Goal: Information Seeking & Learning: Check status

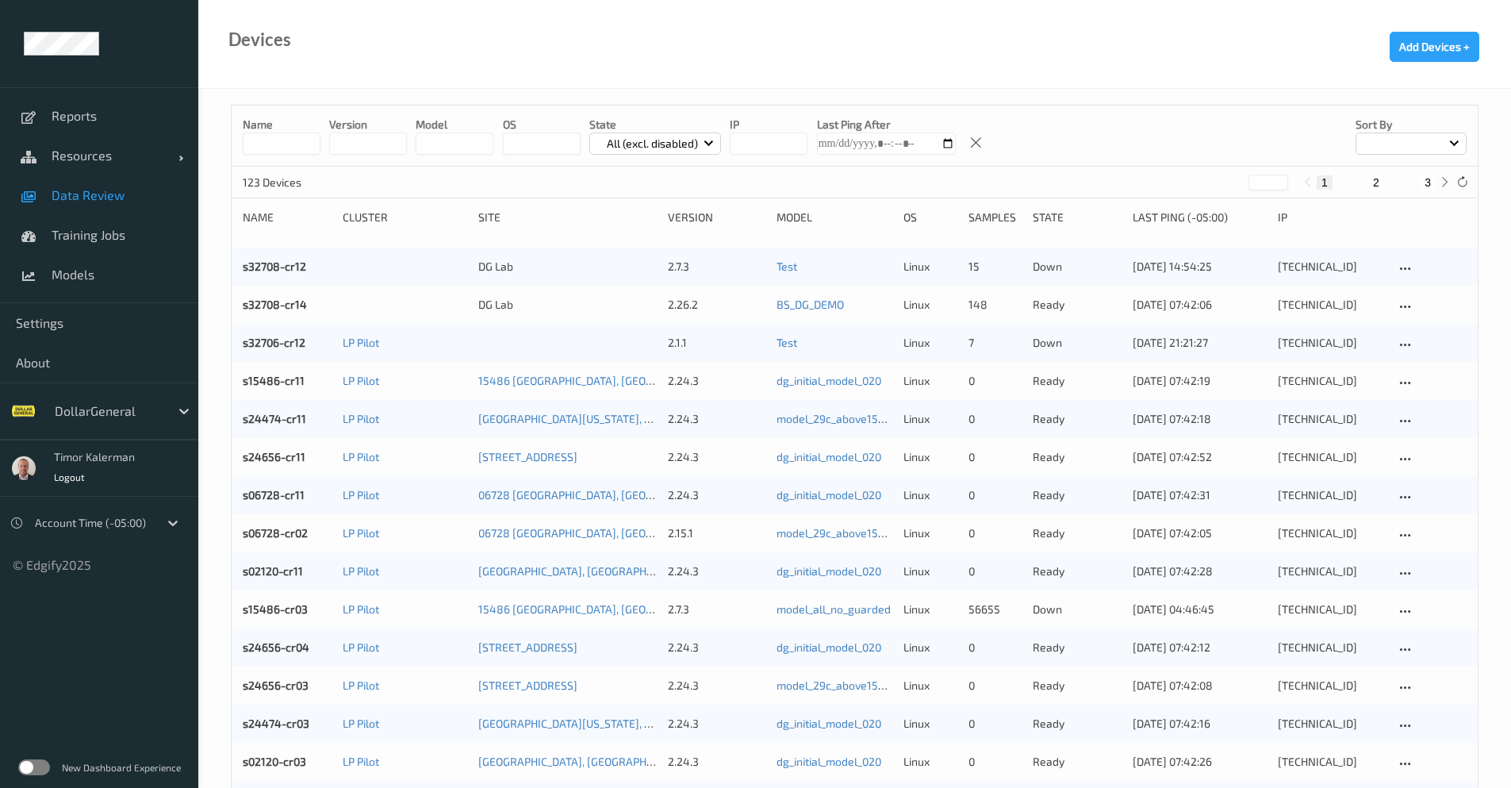
click at [119, 206] on link "Data Review" at bounding box center [99, 195] width 198 height 40
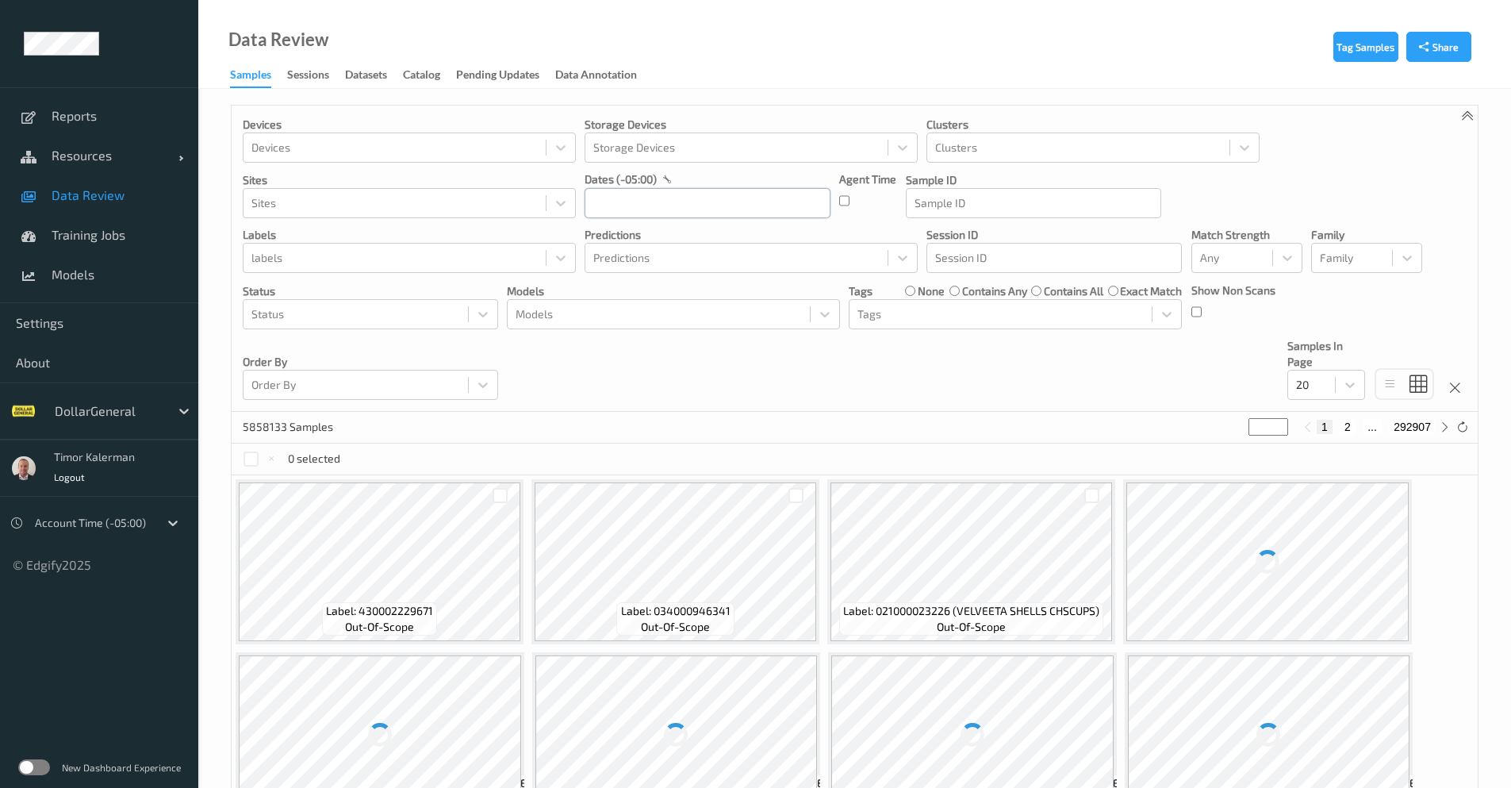
click at [634, 200] on input "text" at bounding box center [708, 203] width 246 height 30
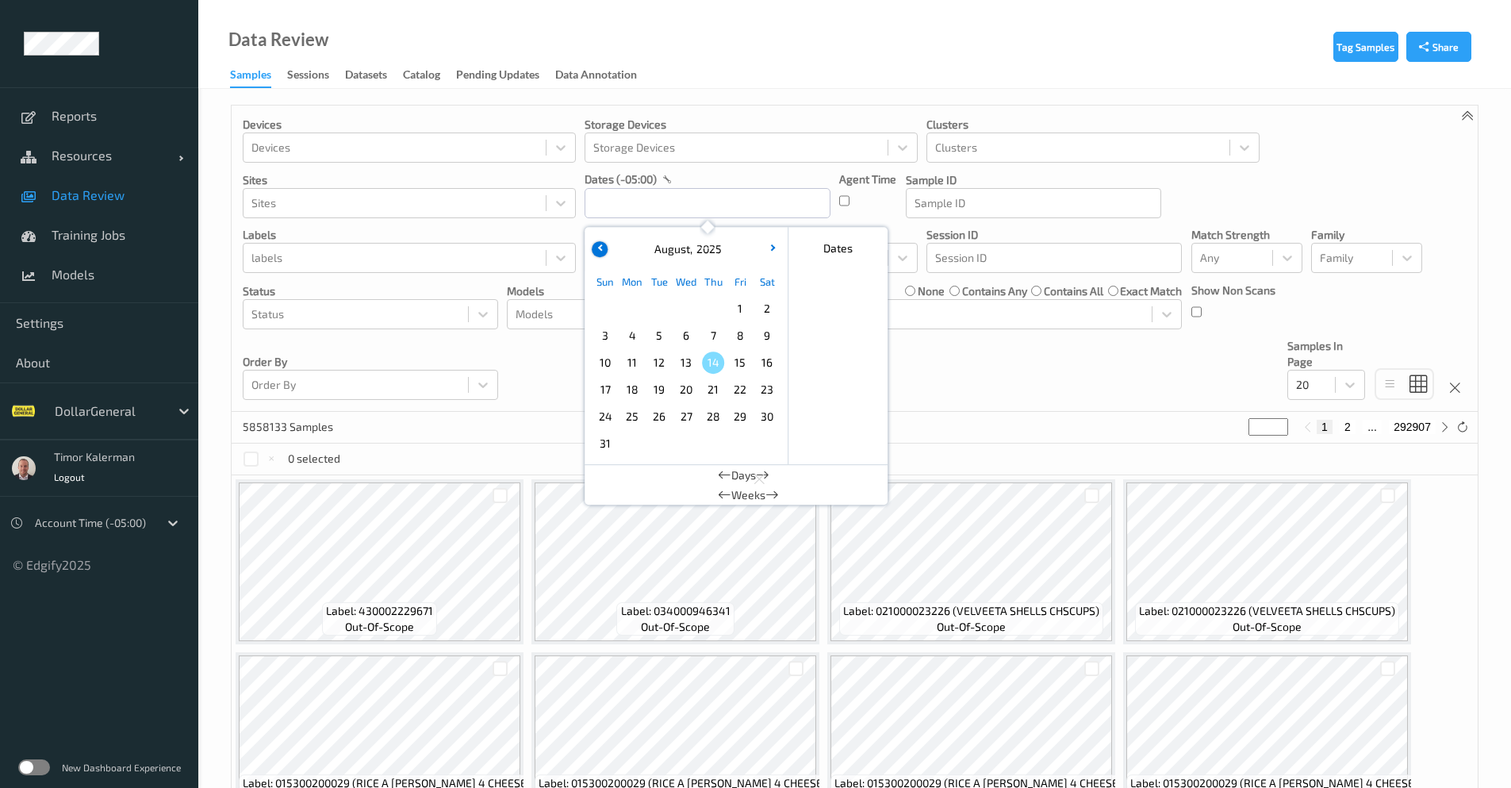
click at [601, 248] on icon "button" at bounding box center [600, 247] width 6 height 6
click at [604, 423] on span "27" at bounding box center [605, 416] width 22 height 22
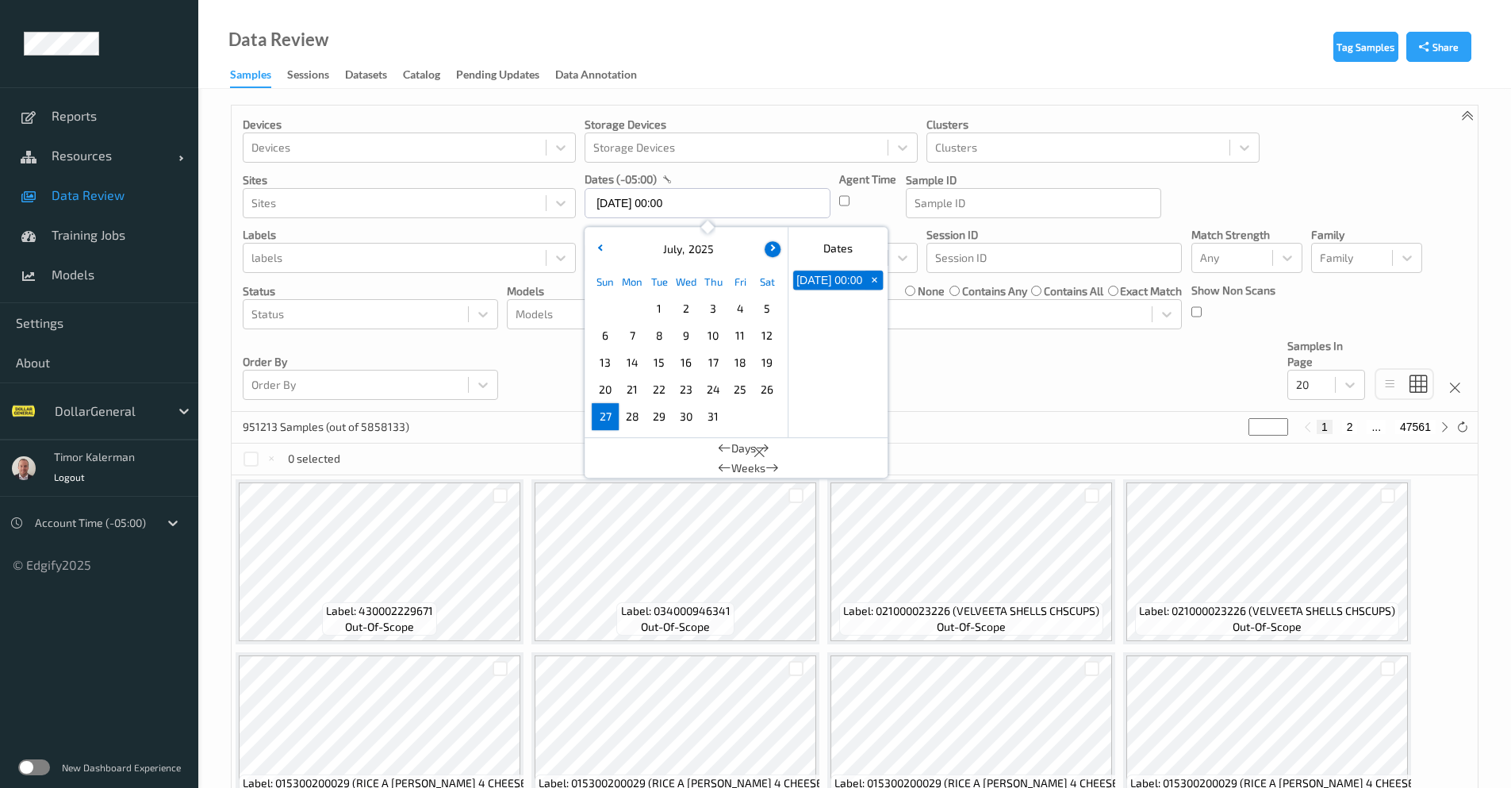
click at [773, 255] on button "button" at bounding box center [773, 249] width 16 height 16
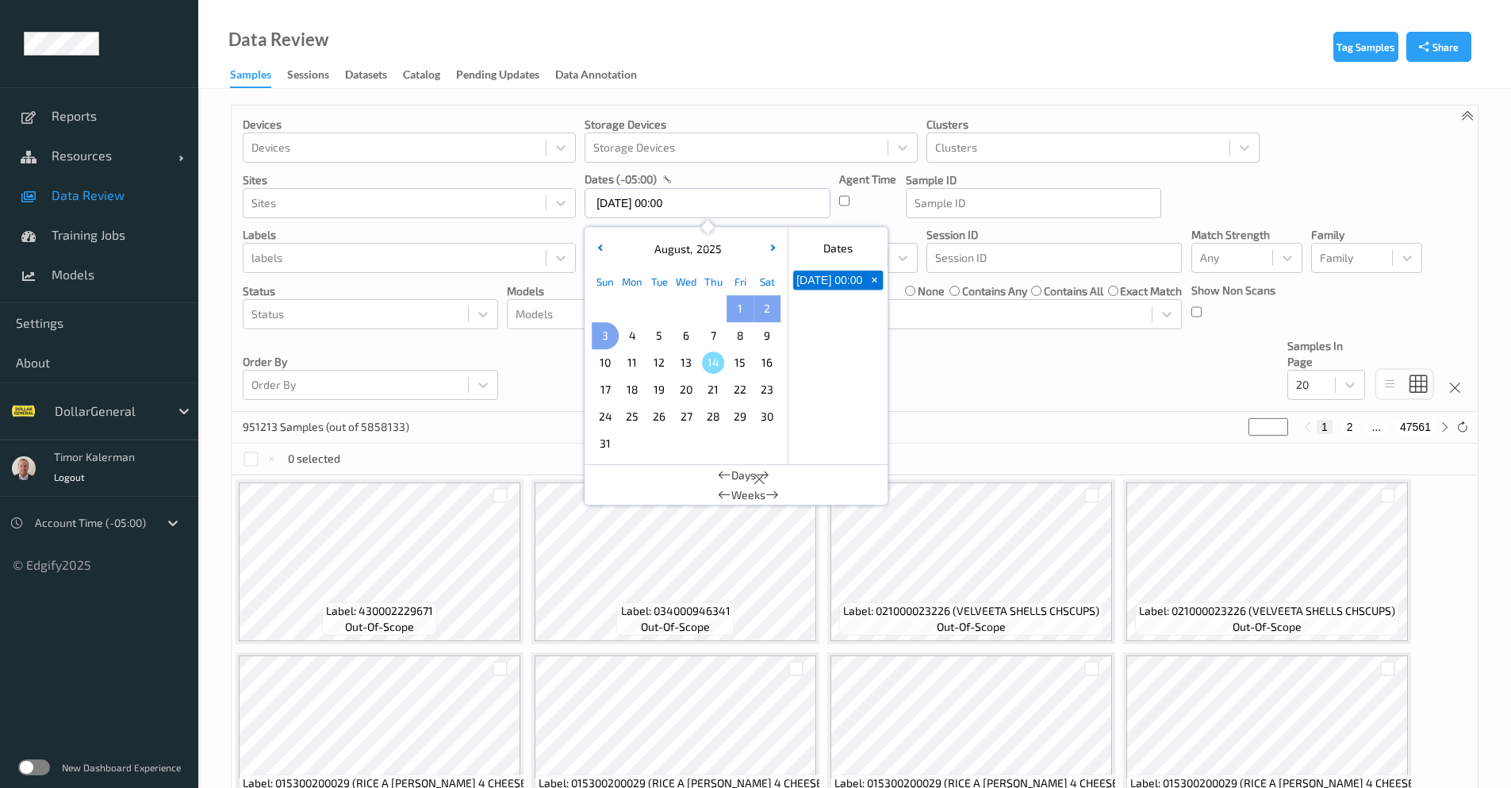
click at [608, 336] on span "3" at bounding box center [605, 335] width 22 height 22
type input "[DATE] 00:00 -> [DATE] 23:59"
click at [1001, 348] on div "Devices Devices Storage Devices Storage Devices Clusters Clusters Sites Sites d…" at bounding box center [855, 258] width 1246 height 306
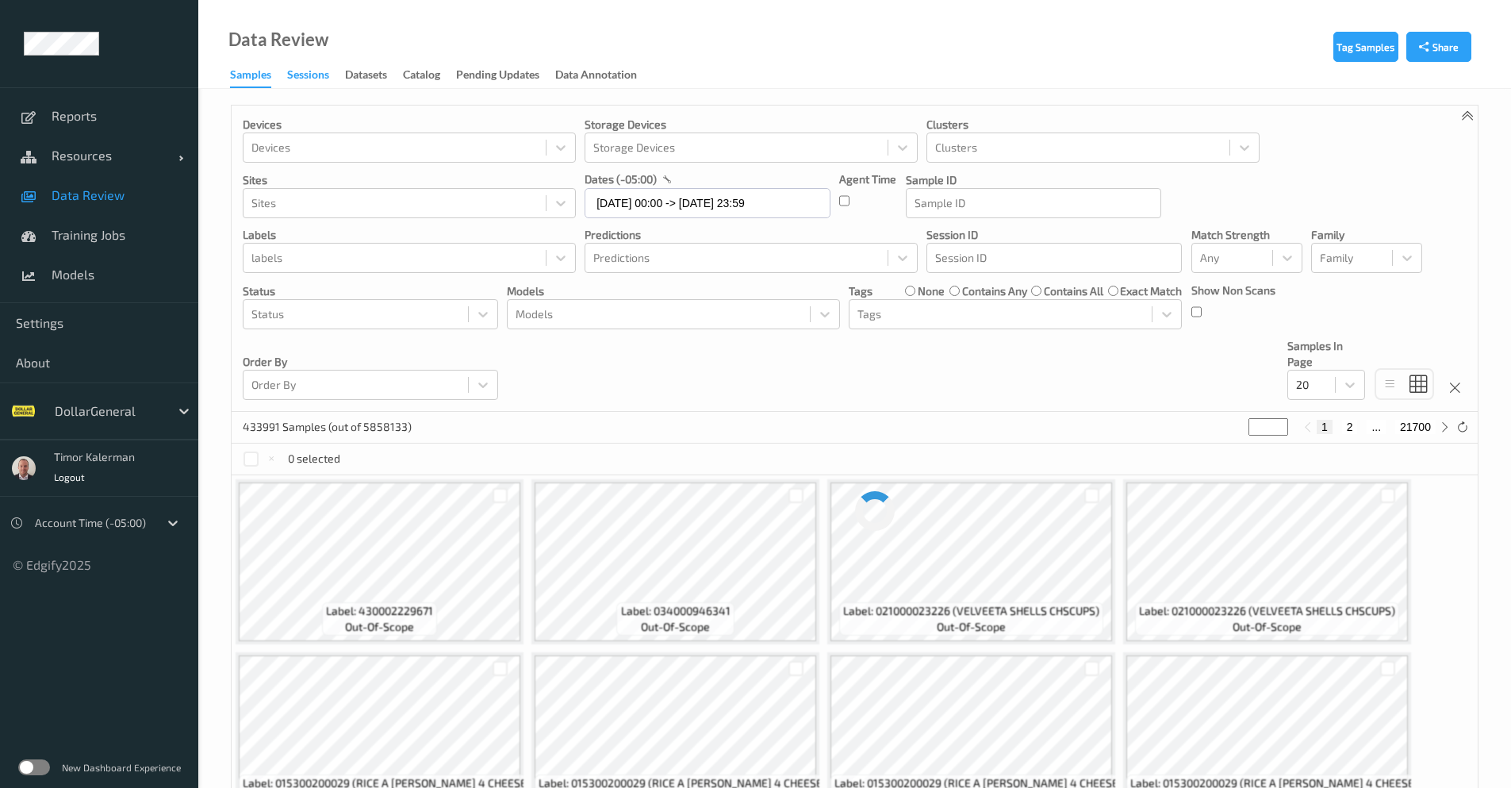
click at [329, 76] on div "Sessions" at bounding box center [308, 77] width 42 height 20
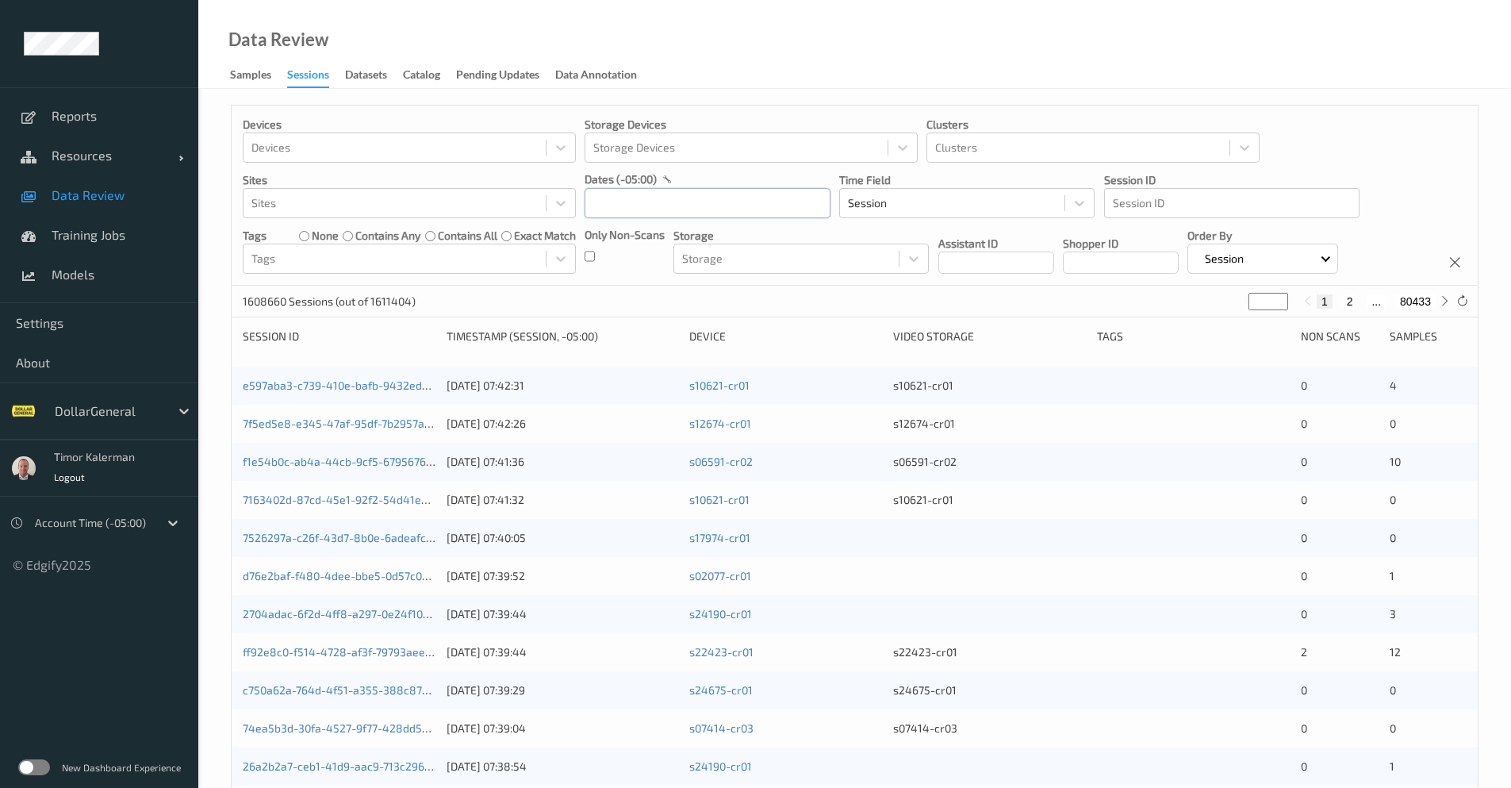
click at [656, 200] on input "text" at bounding box center [708, 203] width 246 height 30
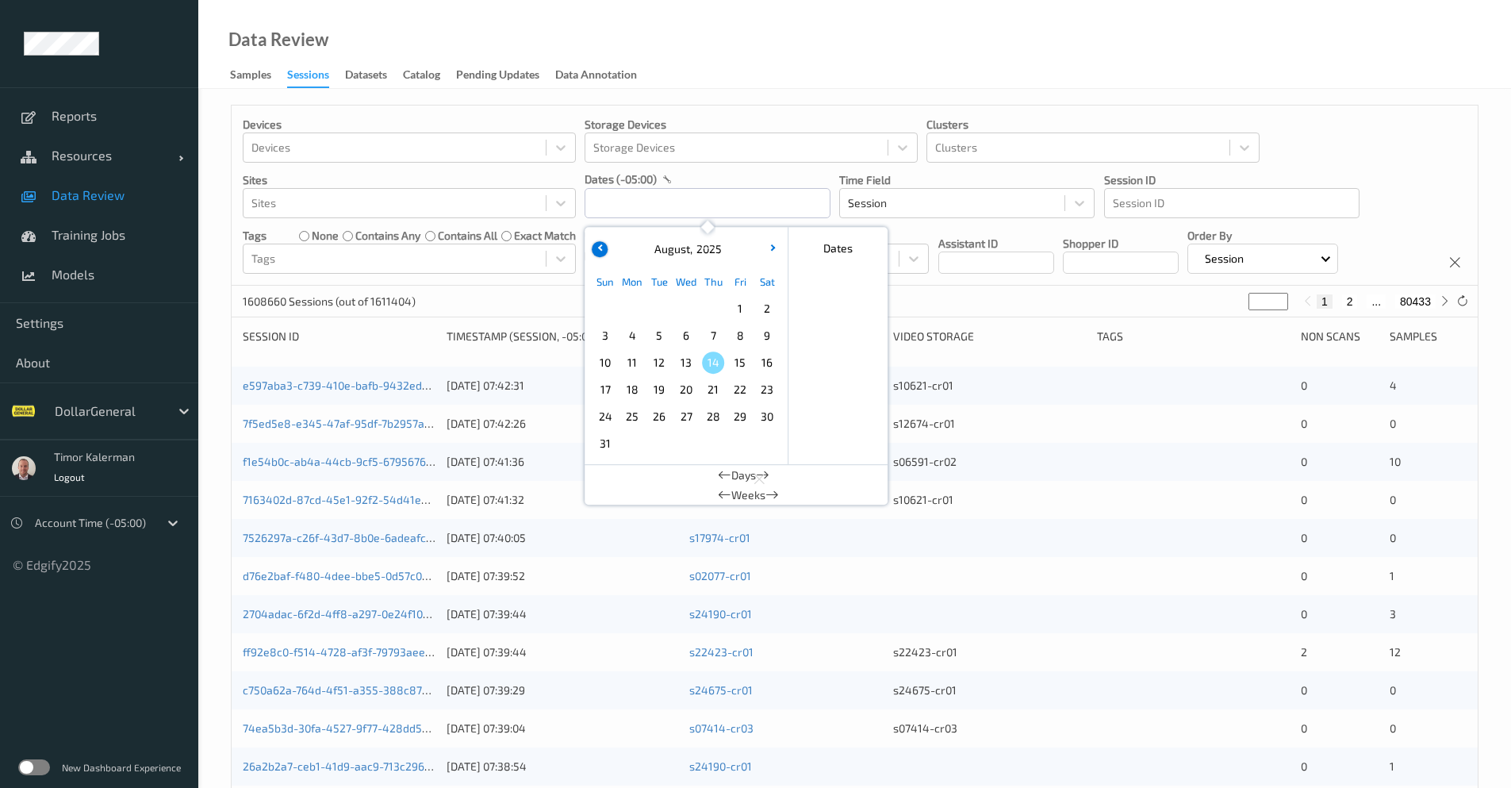
click at [605, 243] on button "button" at bounding box center [600, 249] width 16 height 16
click at [608, 421] on span "27" at bounding box center [605, 416] width 22 height 22
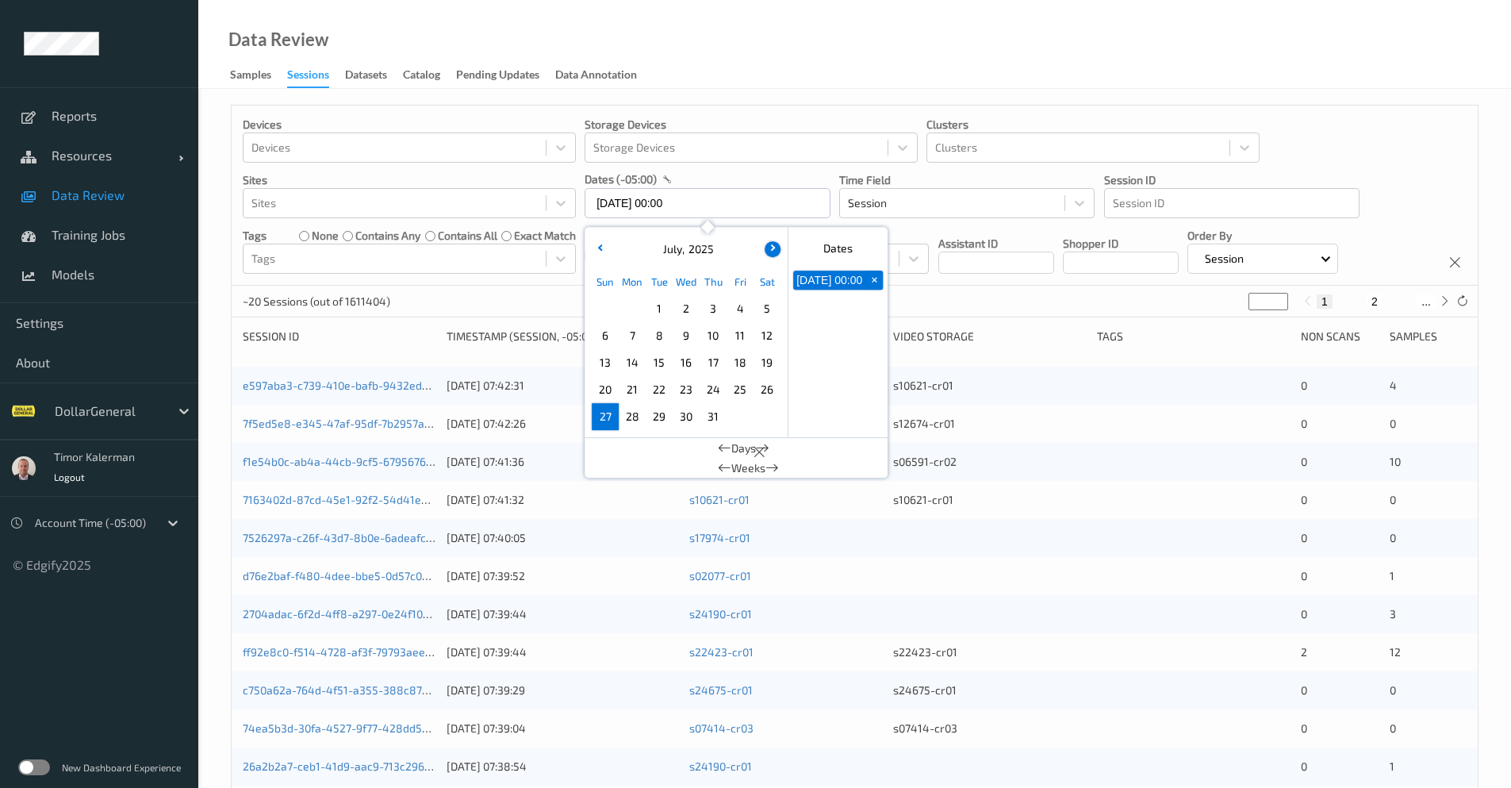
click at [772, 243] on button "button" at bounding box center [773, 249] width 16 height 16
click at [608, 338] on span "3" at bounding box center [605, 335] width 22 height 22
type input "[DATE] 00:00 -> [DATE] 23:59"
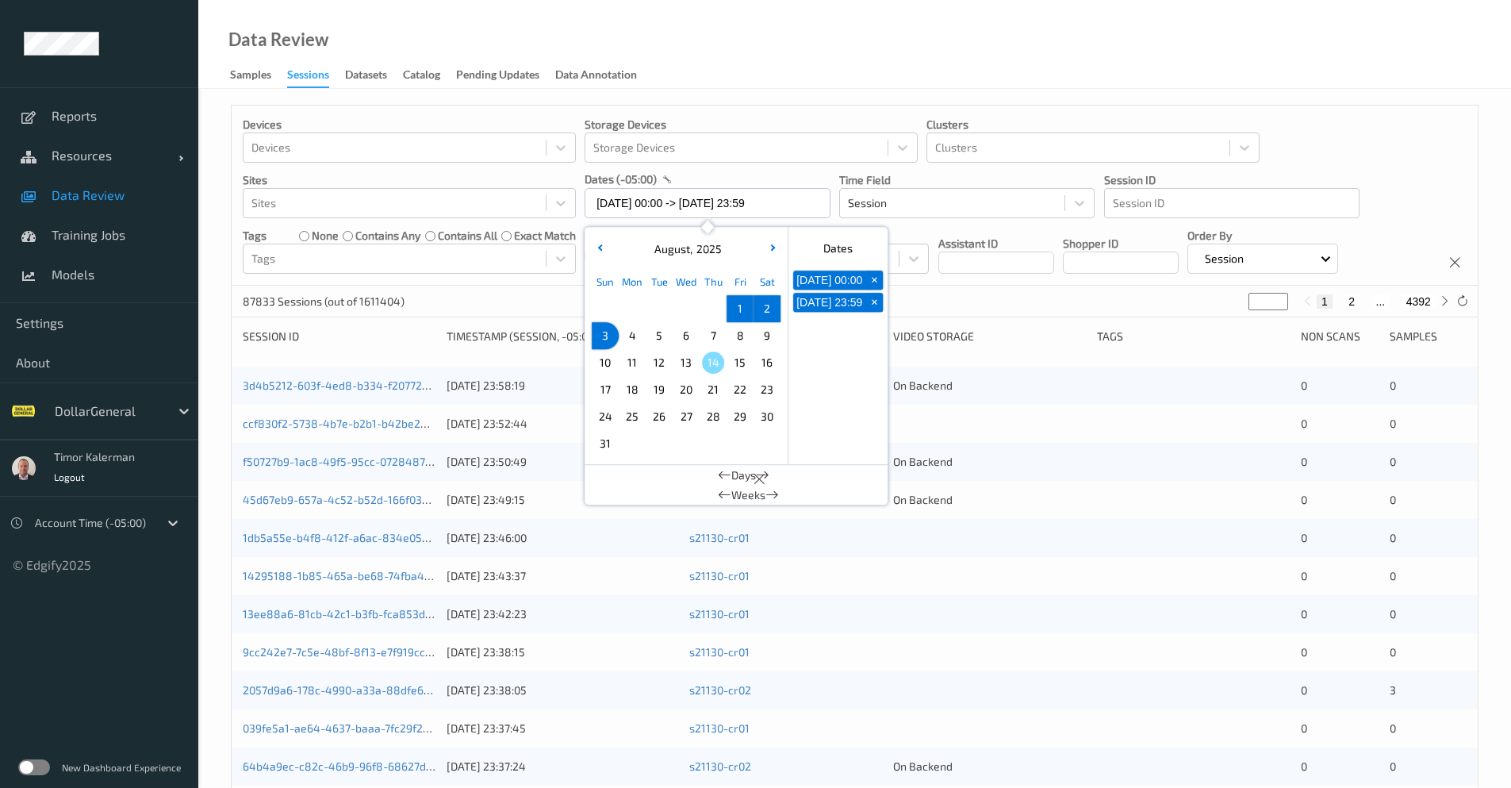
click at [975, 290] on div "87833 Sessions (out of 1611404) * 1 2 ... 4392" at bounding box center [855, 302] width 1246 height 32
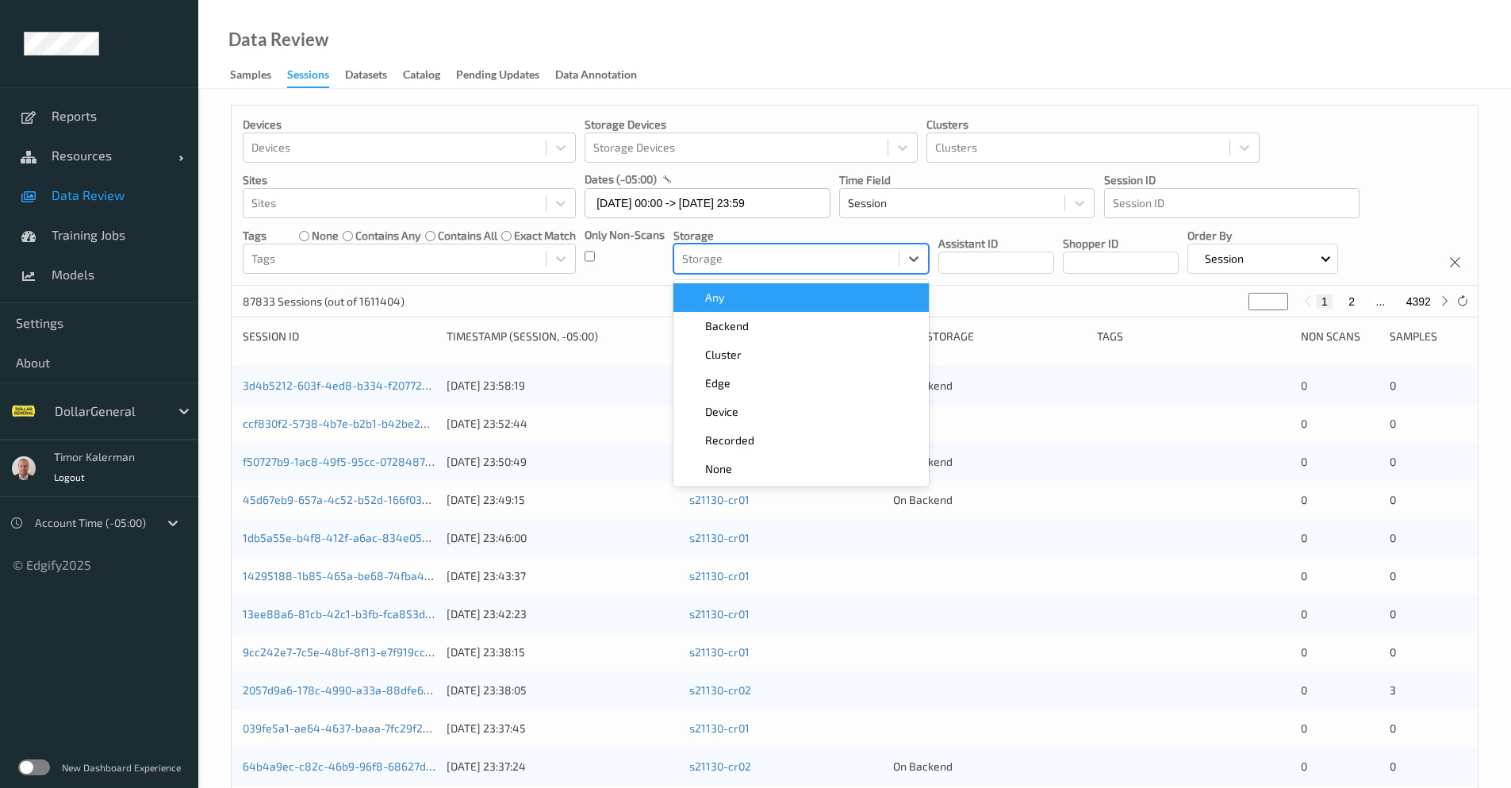
click at [723, 263] on div at bounding box center [786, 258] width 209 height 19
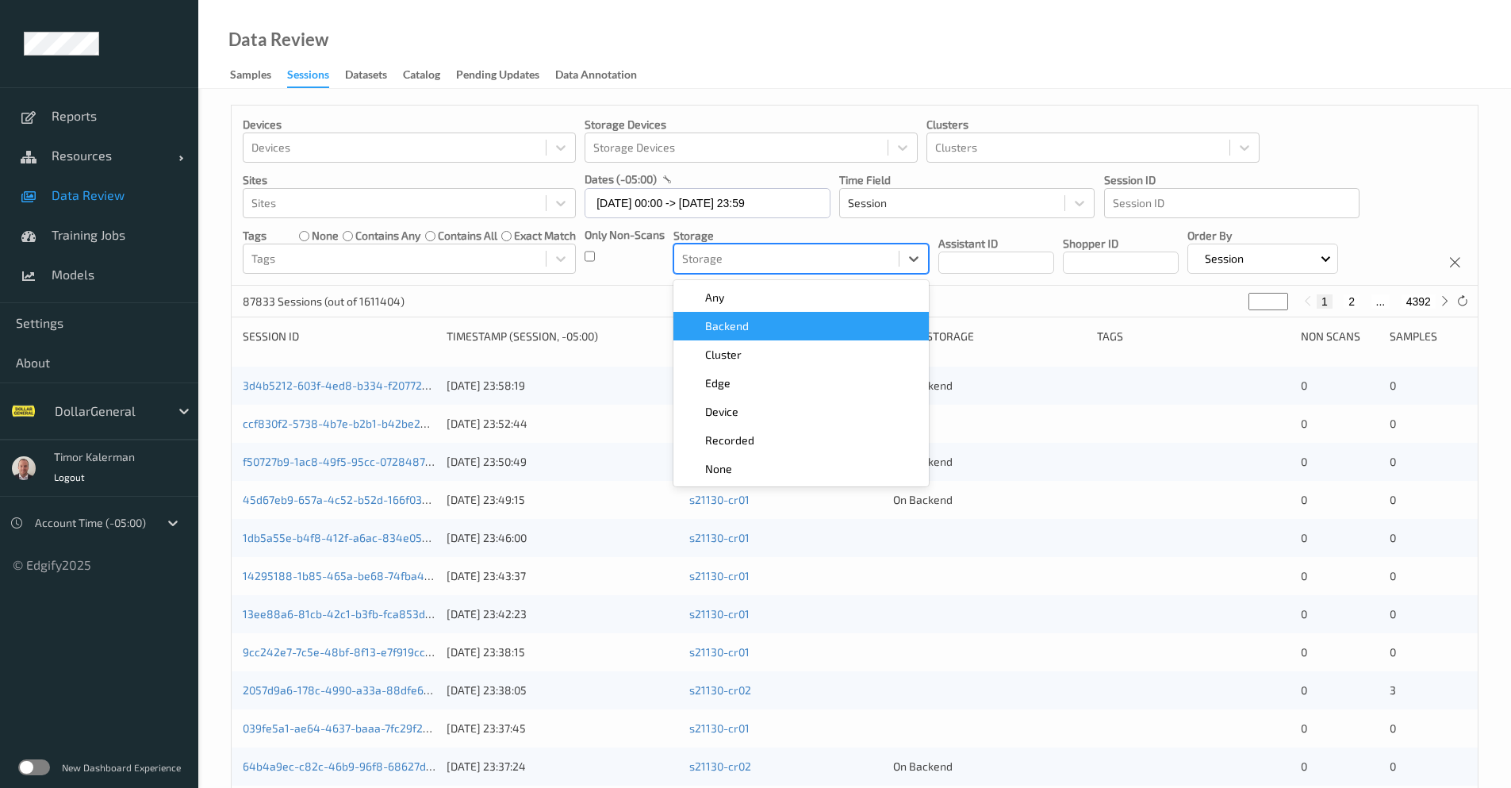
click at [736, 325] on span "Backend" at bounding box center [727, 326] width 44 height 16
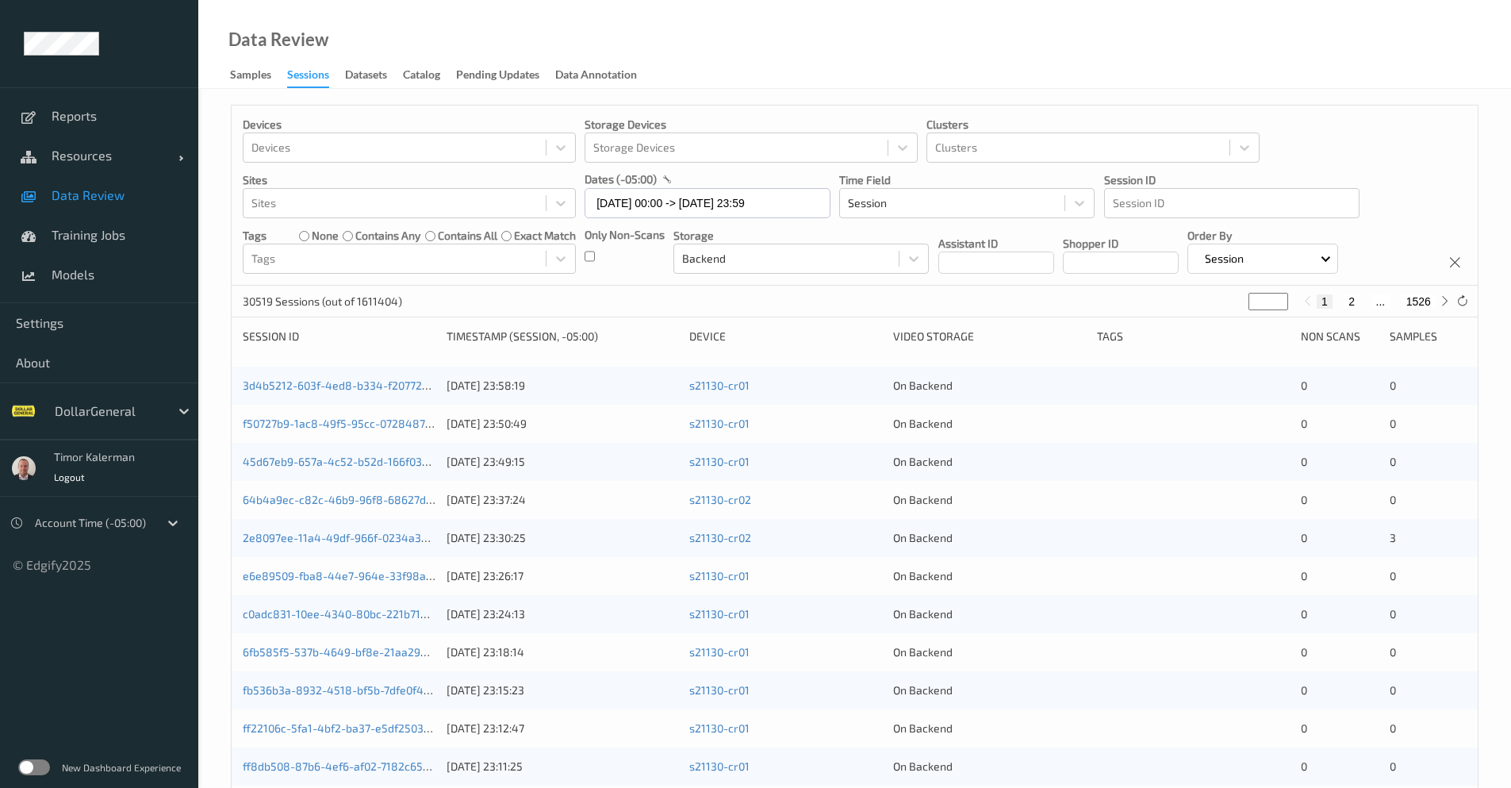
click at [48, 760] on div "New Dashboard Experience" at bounding box center [99, 766] width 198 height 41
click at [41, 769] on label at bounding box center [34, 767] width 32 height 16
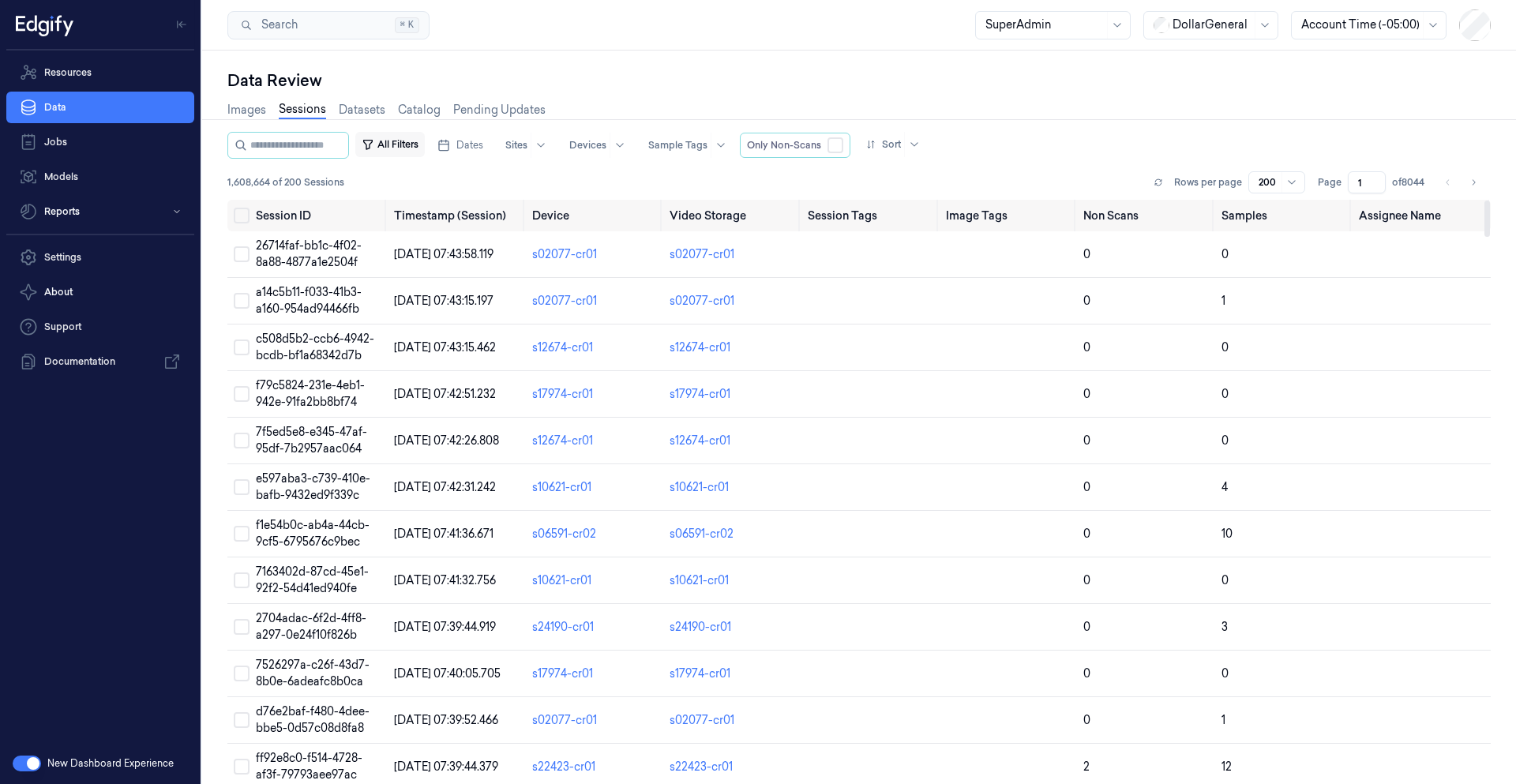
click at [410, 148] on button "All Filters" at bounding box center [390, 143] width 70 height 25
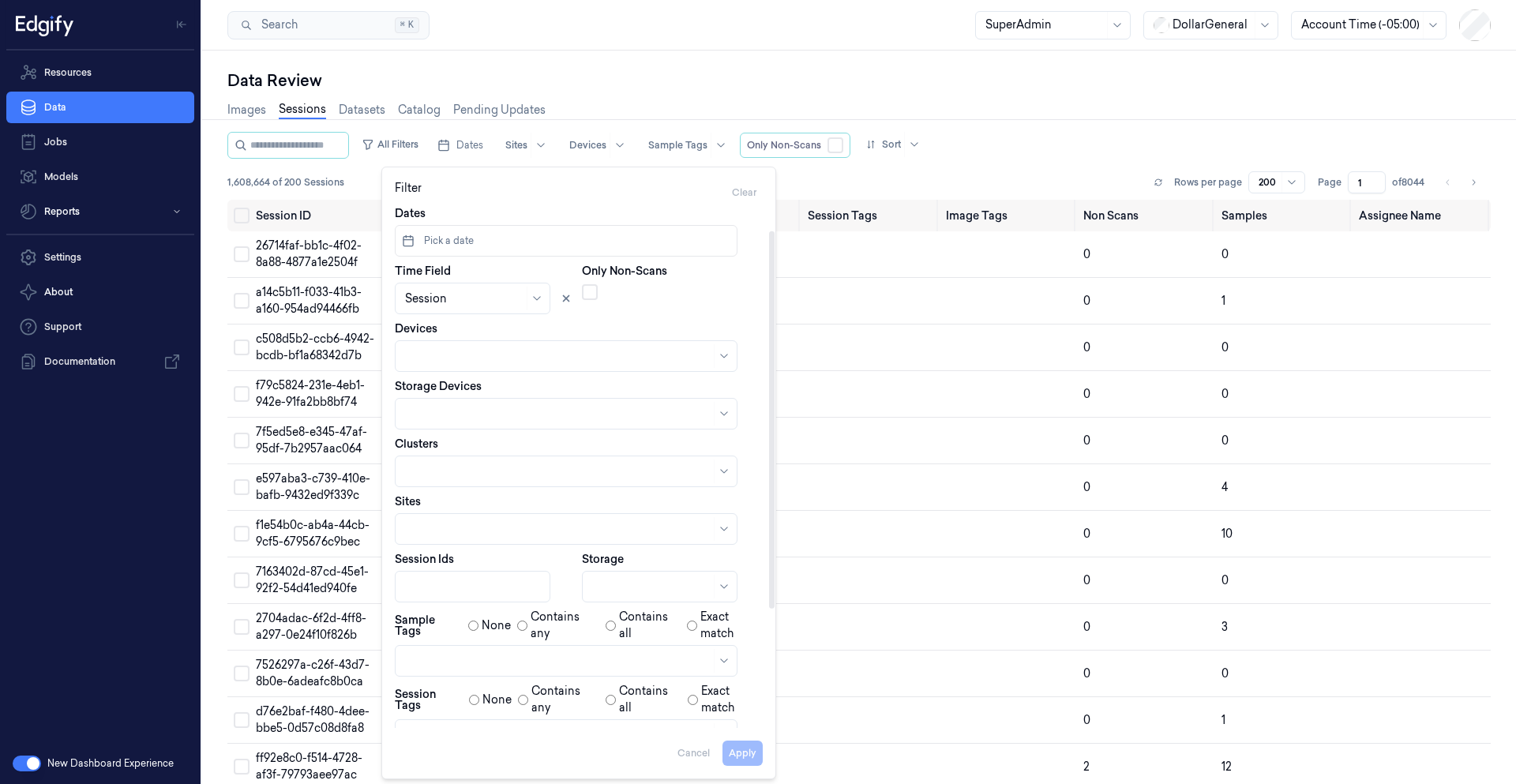
scroll to position [95, 0]
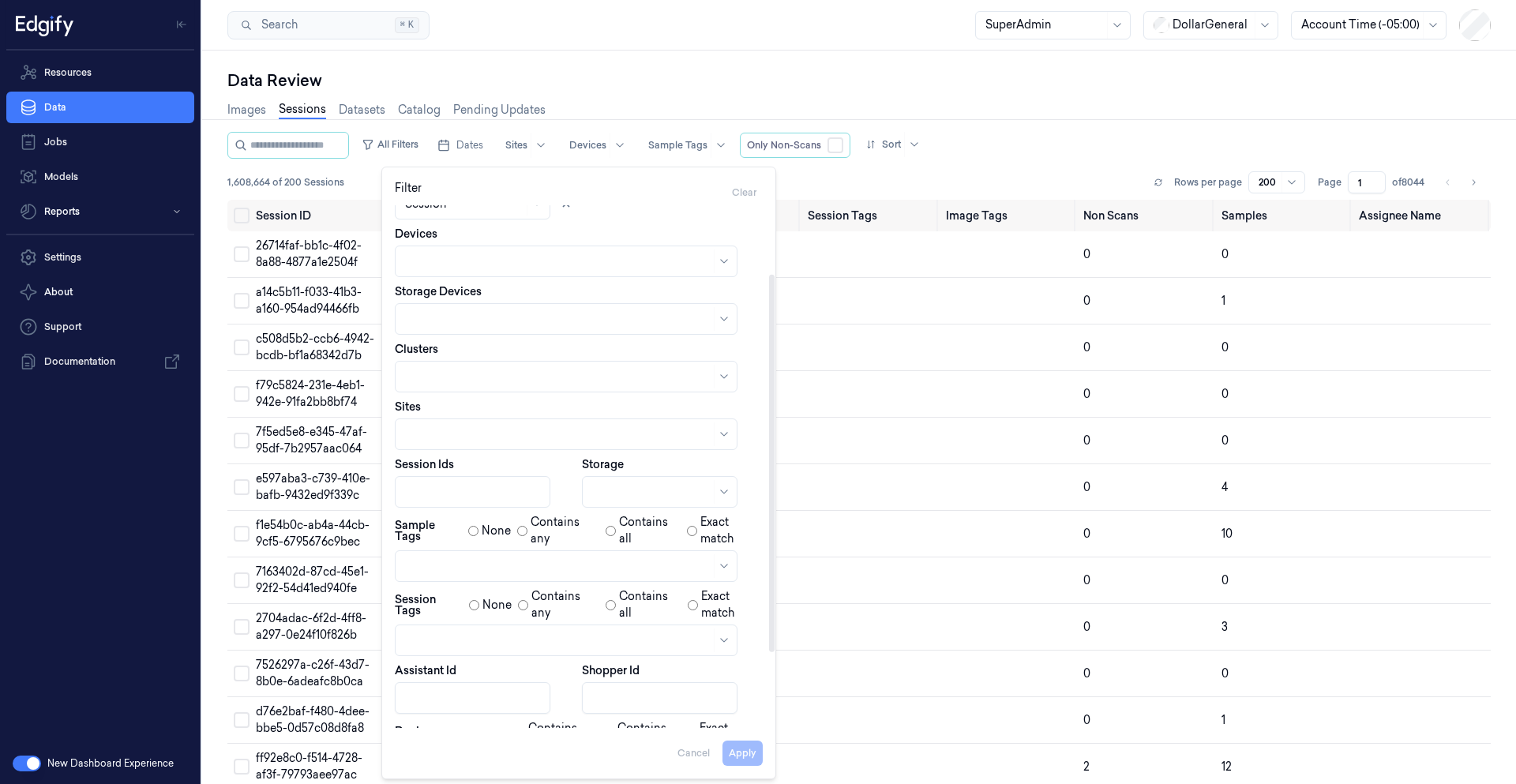
click at [460, 639] on div at bounding box center [557, 640] width 306 height 17
click at [482, 701] on div "scanned-for-non-scans" at bounding box center [469, 701] width 127 height 17
click at [737, 759] on button "Apply" at bounding box center [743, 752] width 40 height 25
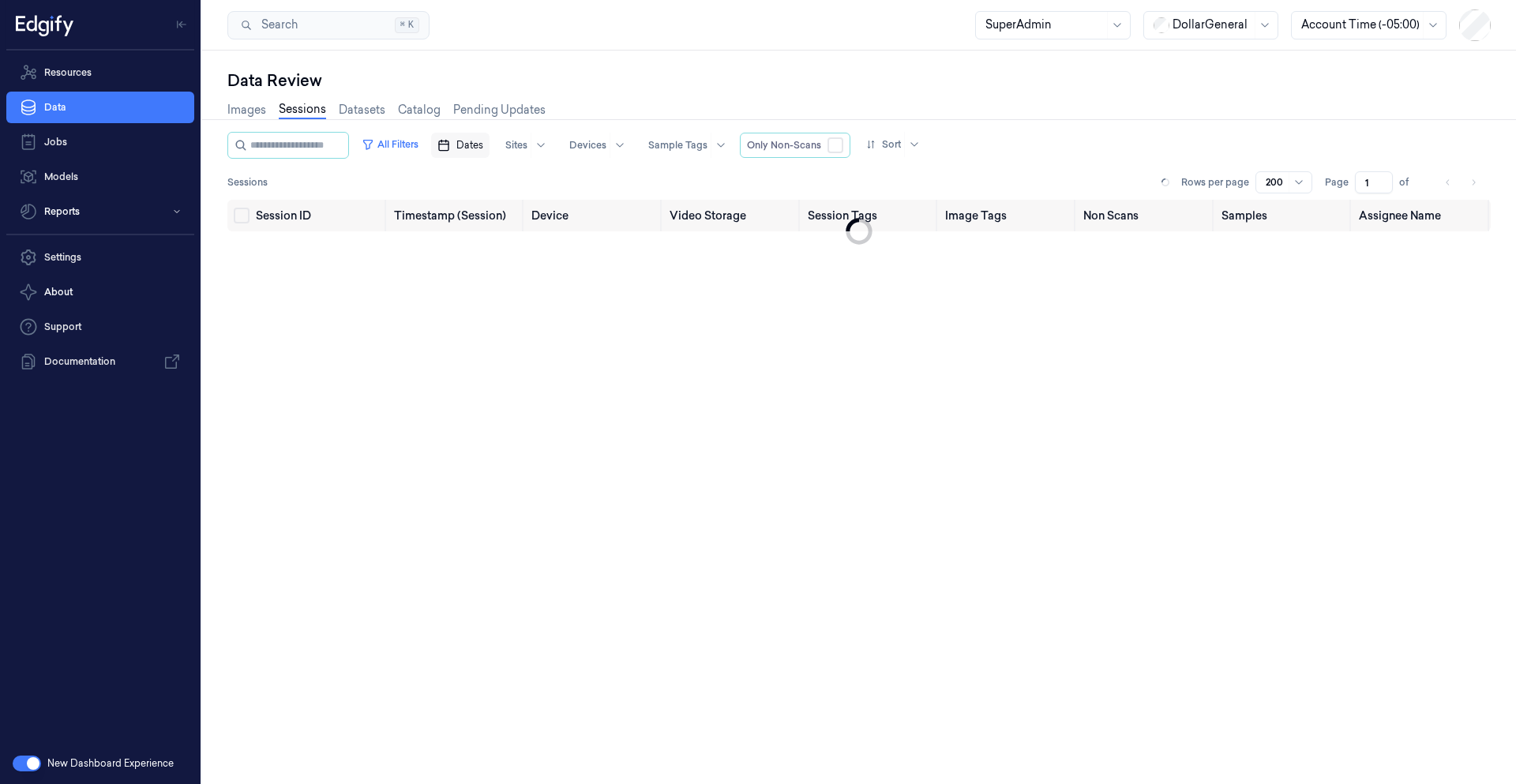
click at [483, 148] on span "Dates" at bounding box center [469, 145] width 27 height 14
click at [560, 371] on button "27" at bounding box center [555, 366] width 25 height 25
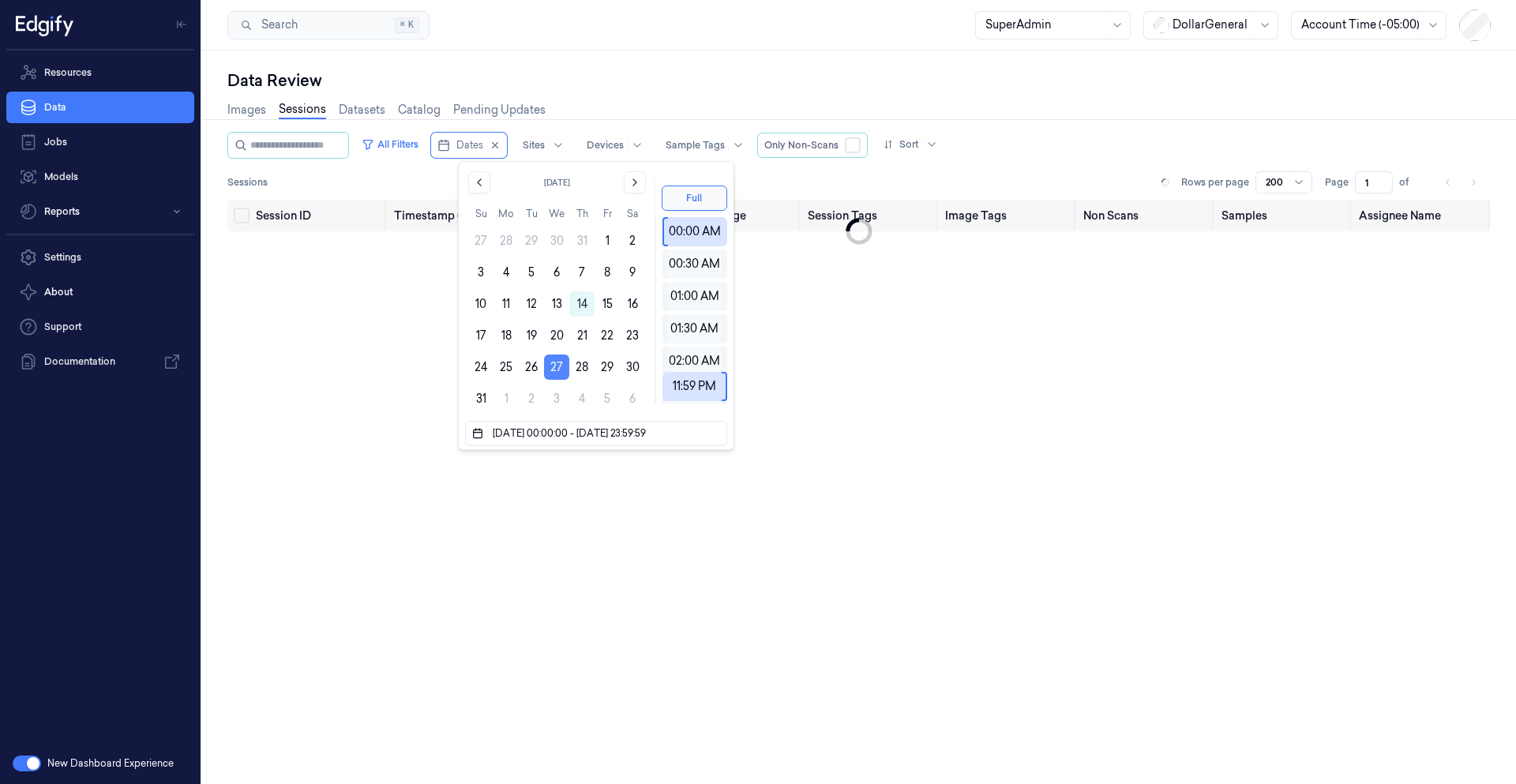
click at [559, 367] on button "27" at bounding box center [555, 366] width 25 height 25
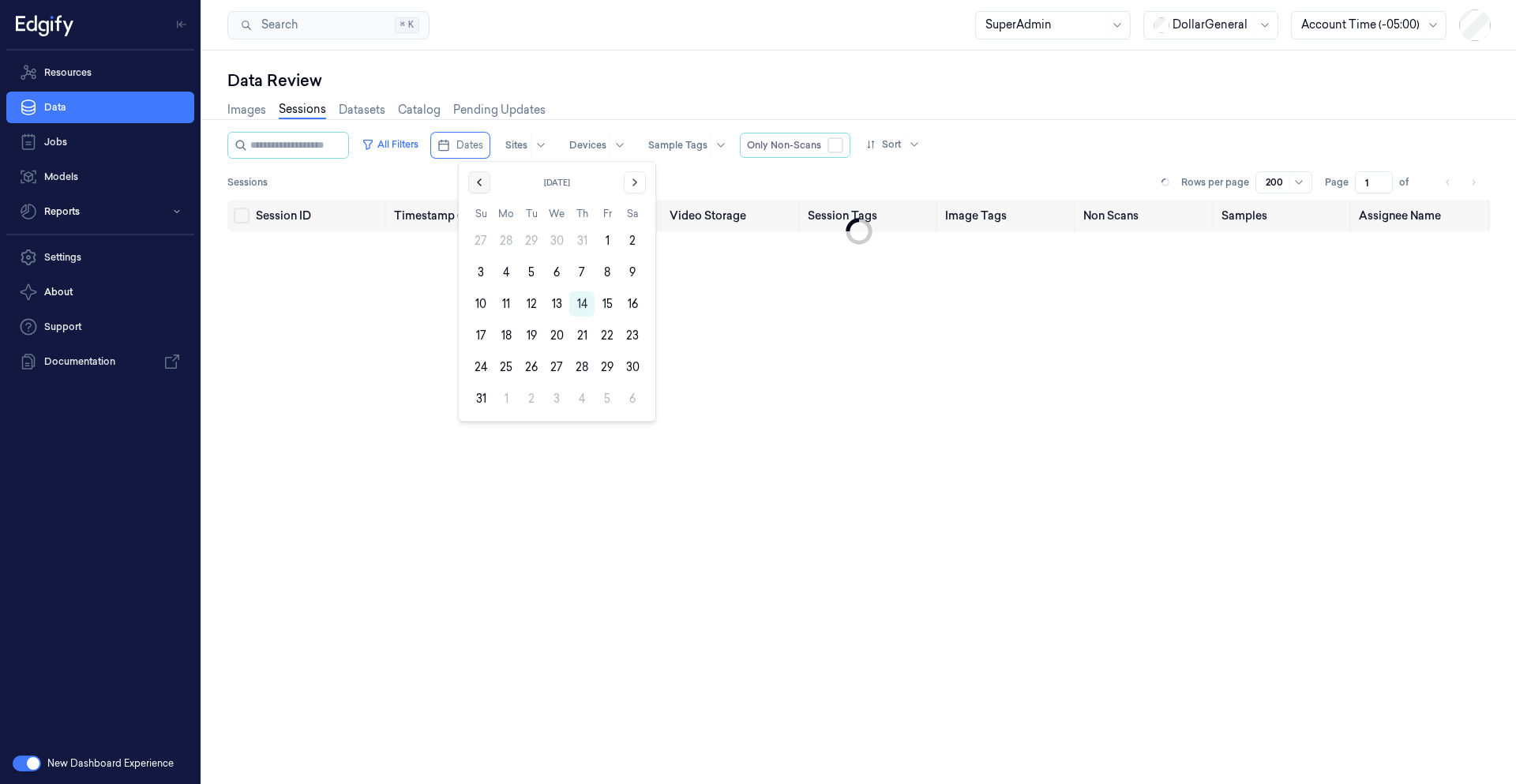
click at [484, 186] on icon "Go to the Previous Month" at bounding box center [479, 182] width 13 height 13
click at [475, 372] on button "27" at bounding box center [480, 366] width 25 height 25
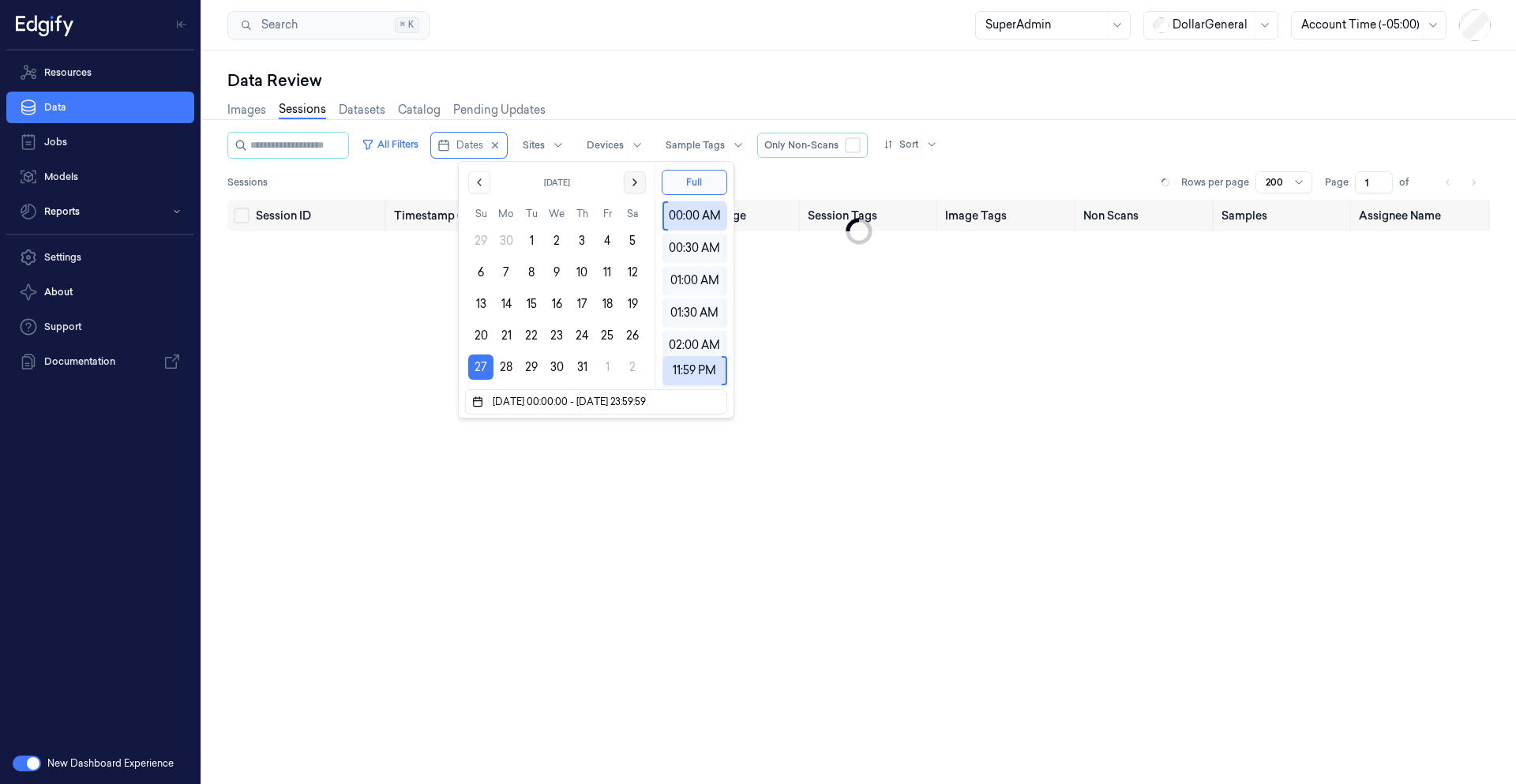
click at [631, 183] on icon "Go to the Next Month" at bounding box center [634, 182] width 13 height 13
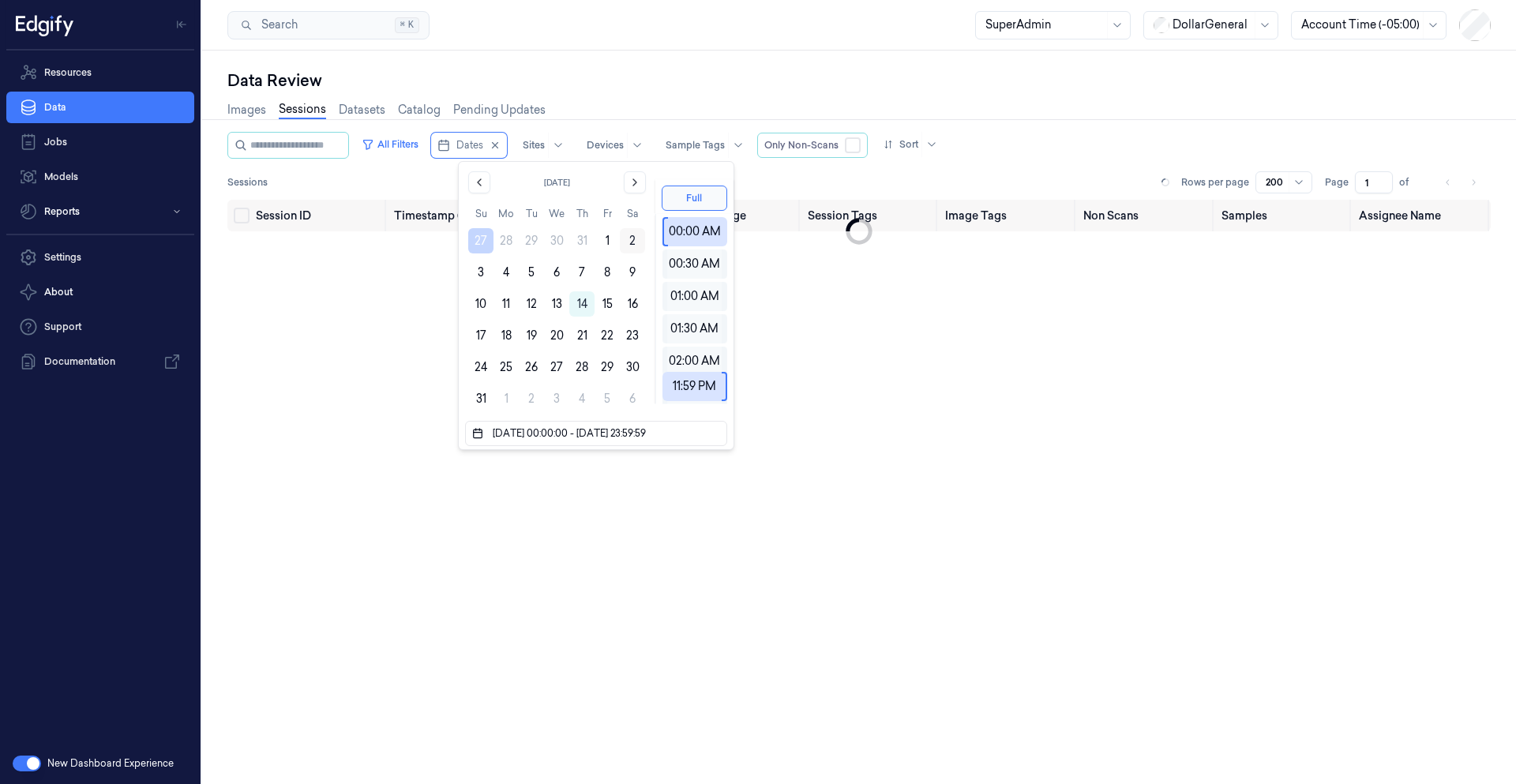
click at [632, 242] on button "2" at bounding box center [632, 240] width 25 height 25
type input "27/07/2025 00:00:00 - 02/08/2025 23:59:59"
click at [839, 468] on div "Session ID Timestamp (Session) Device Video Storage Session Tags Image Tags Non…" at bounding box center [858, 486] width 1263 height 571
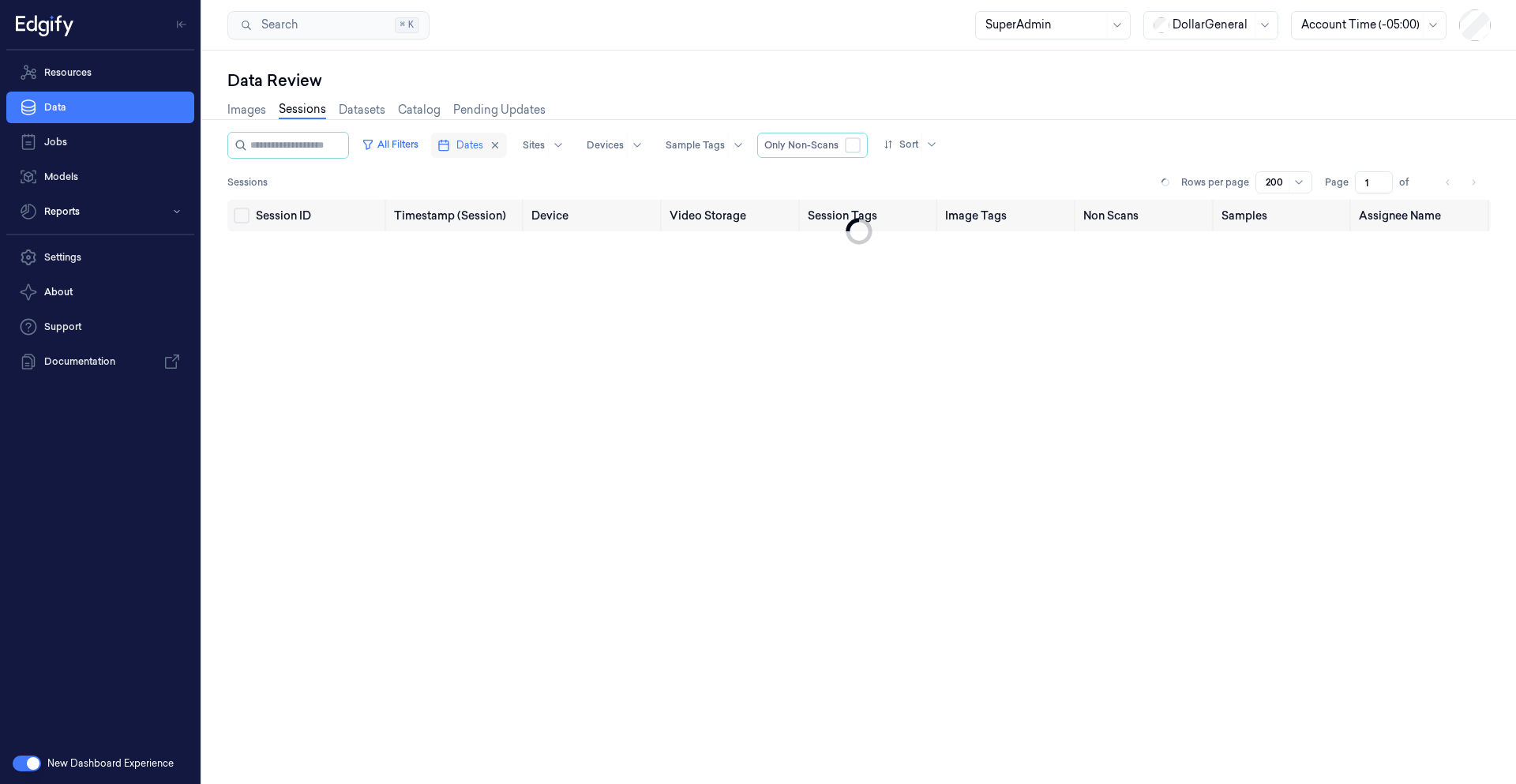
click at [483, 146] on span "Dates" at bounding box center [469, 145] width 27 height 14
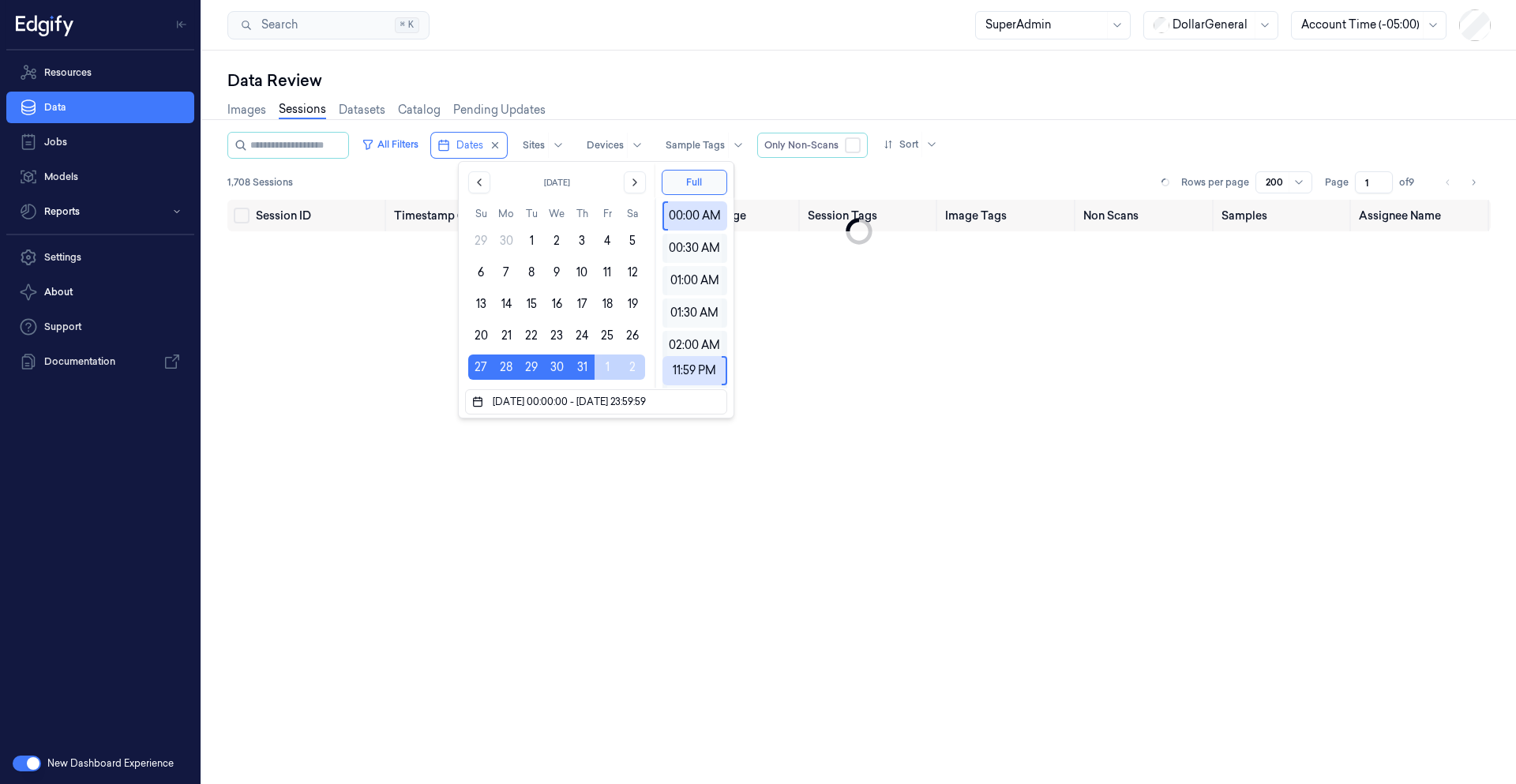
click at [861, 432] on div "Session ID Timestamp (Session) Device Video Storage Session Tags Image Tags Non…" at bounding box center [858, 486] width 1263 height 571
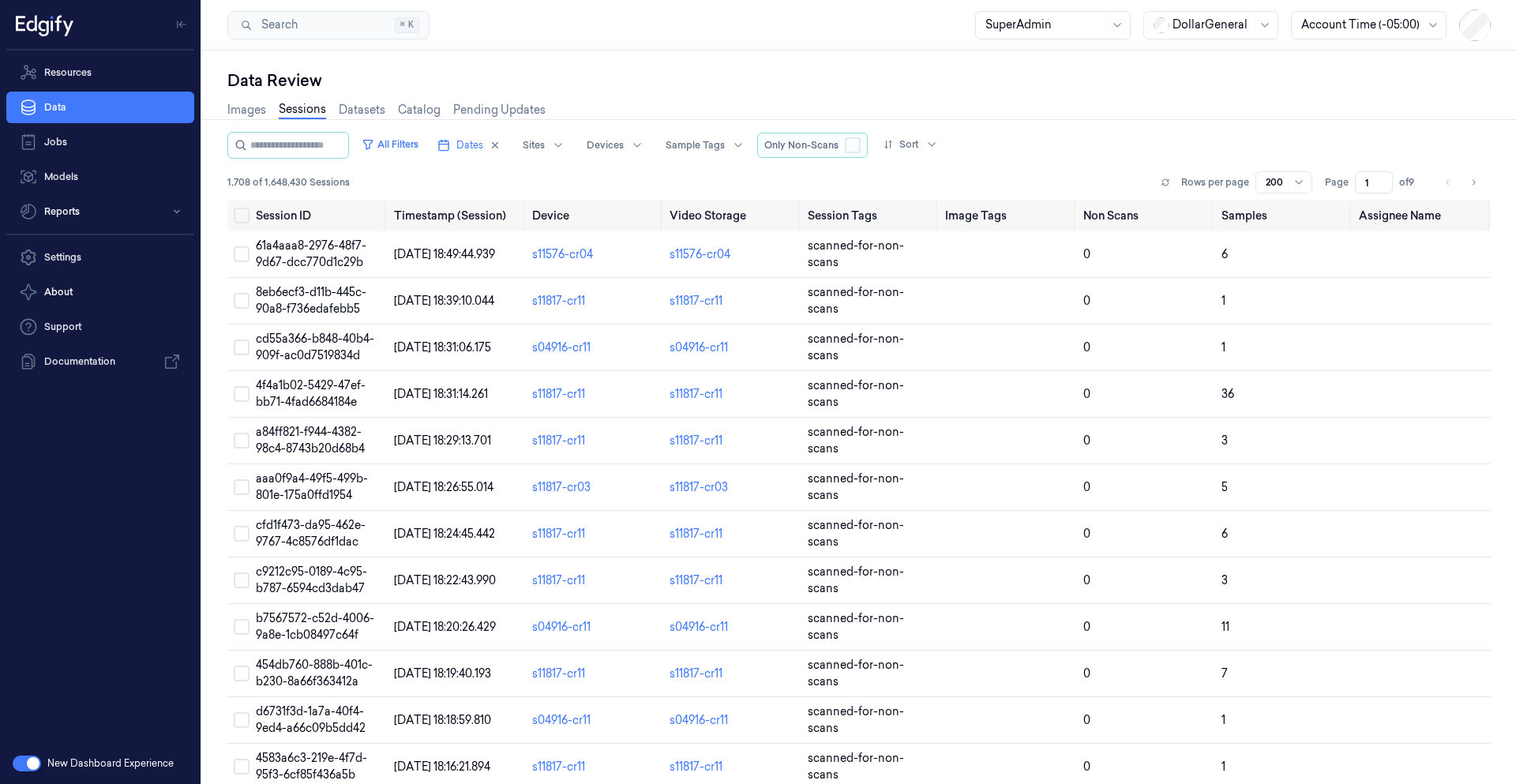
click at [861, 147] on button "button" at bounding box center [853, 145] width 16 height 16
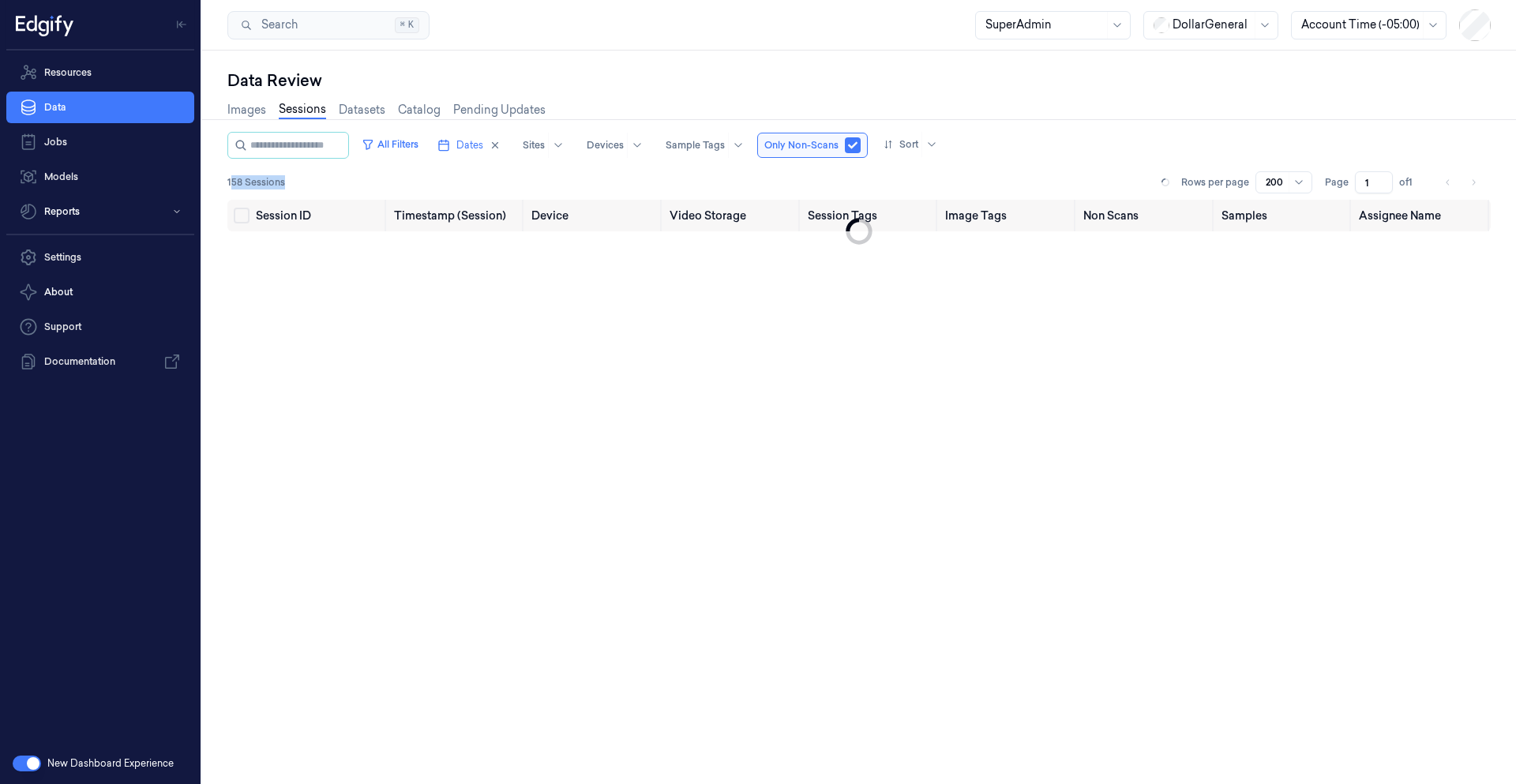
drag, startPoint x: 231, startPoint y: 187, endPoint x: 297, endPoint y: 175, distance: 67.1
click at [297, 175] on div "158 Sessions Rows per page 200 Page 1 of 1" at bounding box center [858, 182] width 1263 height 22
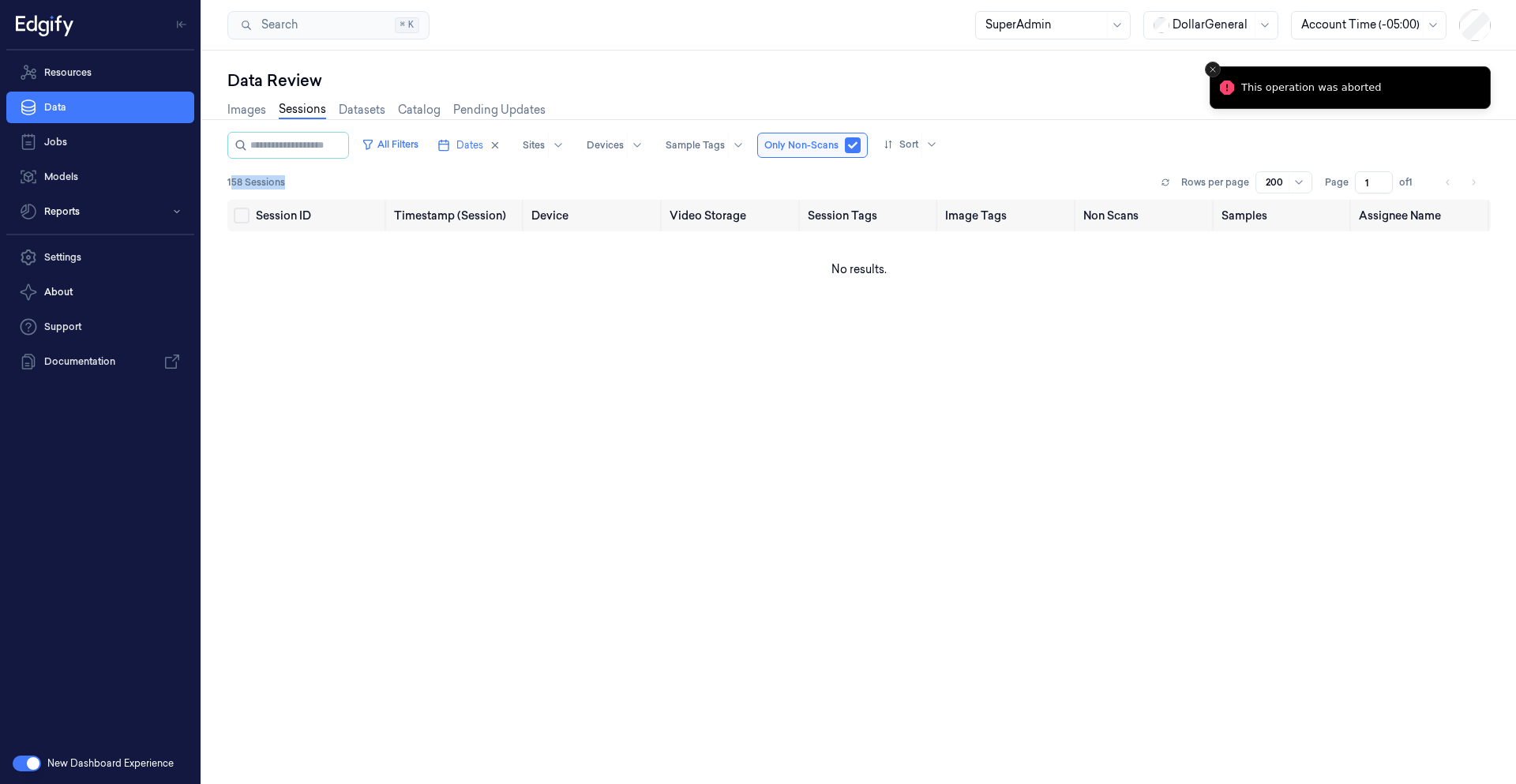
click at [1212, 67] on button "Close toast" at bounding box center [1212, 70] width 16 height 16
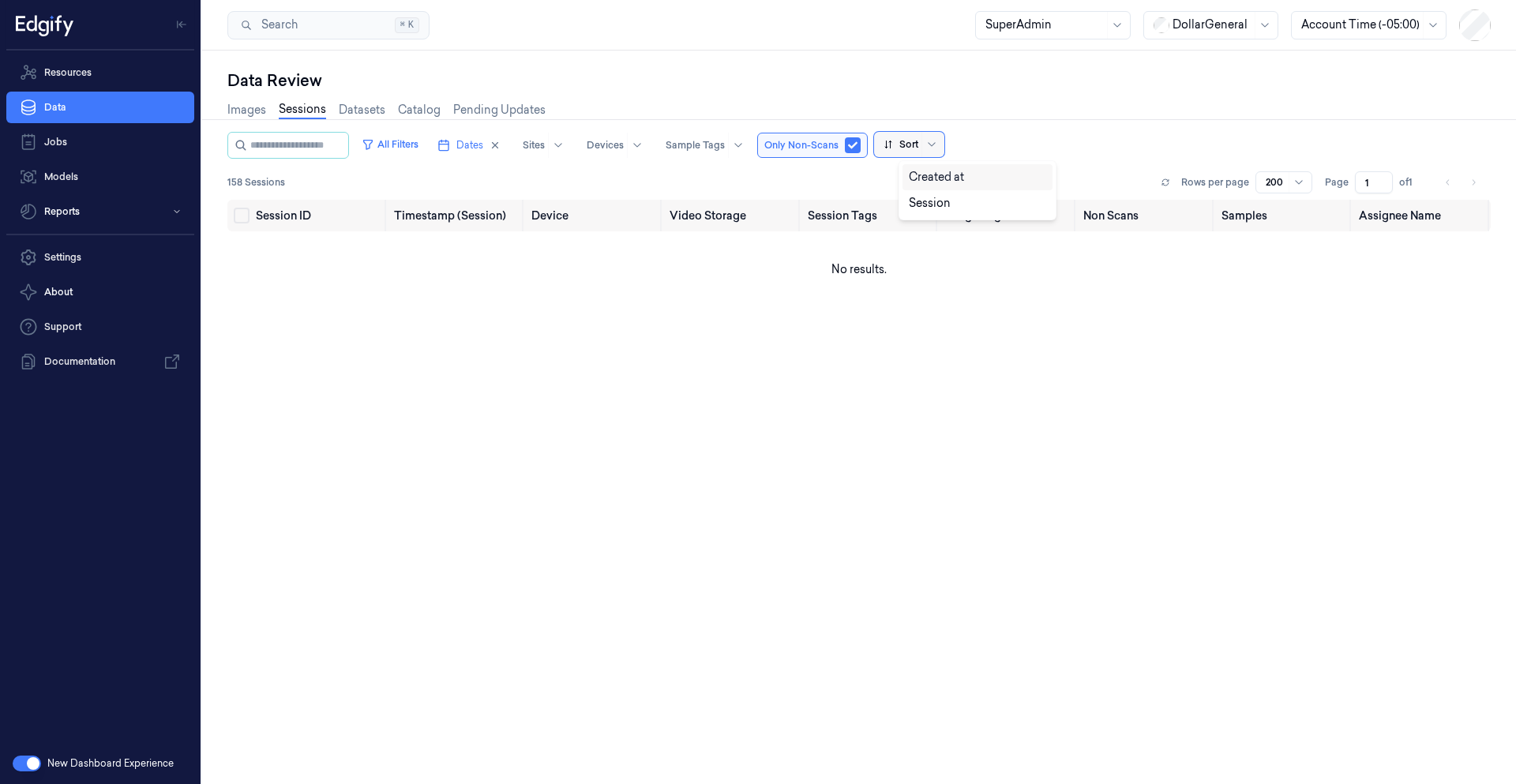
click at [918, 149] on div at bounding box center [901, 144] width 35 height 14
click at [794, 120] on div "Images Sessions Datasets Catalog Pending Updates" at bounding box center [858, 111] width 1263 height 40
click at [544, 154] on div "Sites" at bounding box center [534, 144] width 22 height 25
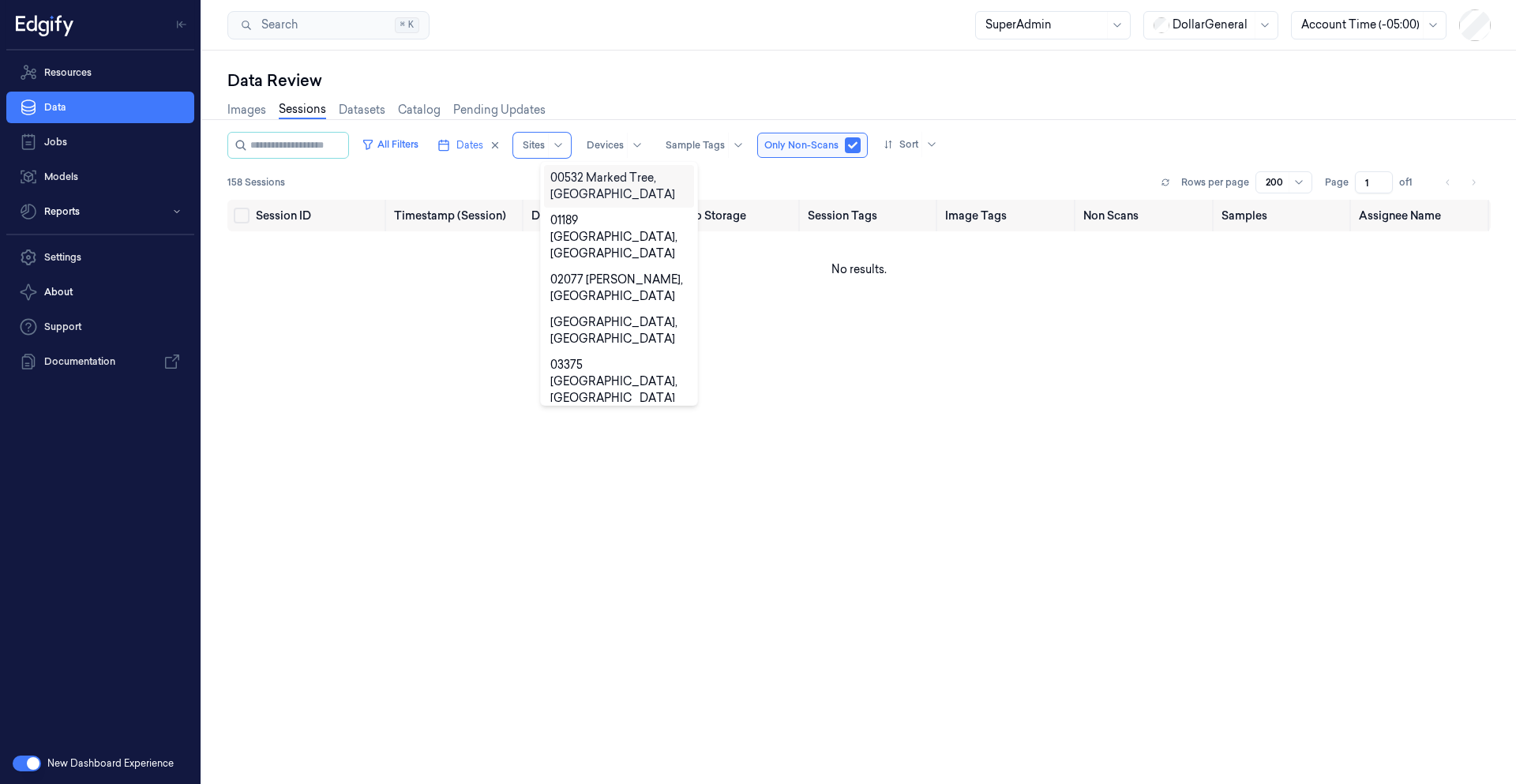
drag, startPoint x: 623, startPoint y: 114, endPoint x: 626, endPoint y: 125, distance: 11.4
click at [623, 115] on div "Images Sessions Datasets Catalog Pending Updates" at bounding box center [858, 111] width 1263 height 40
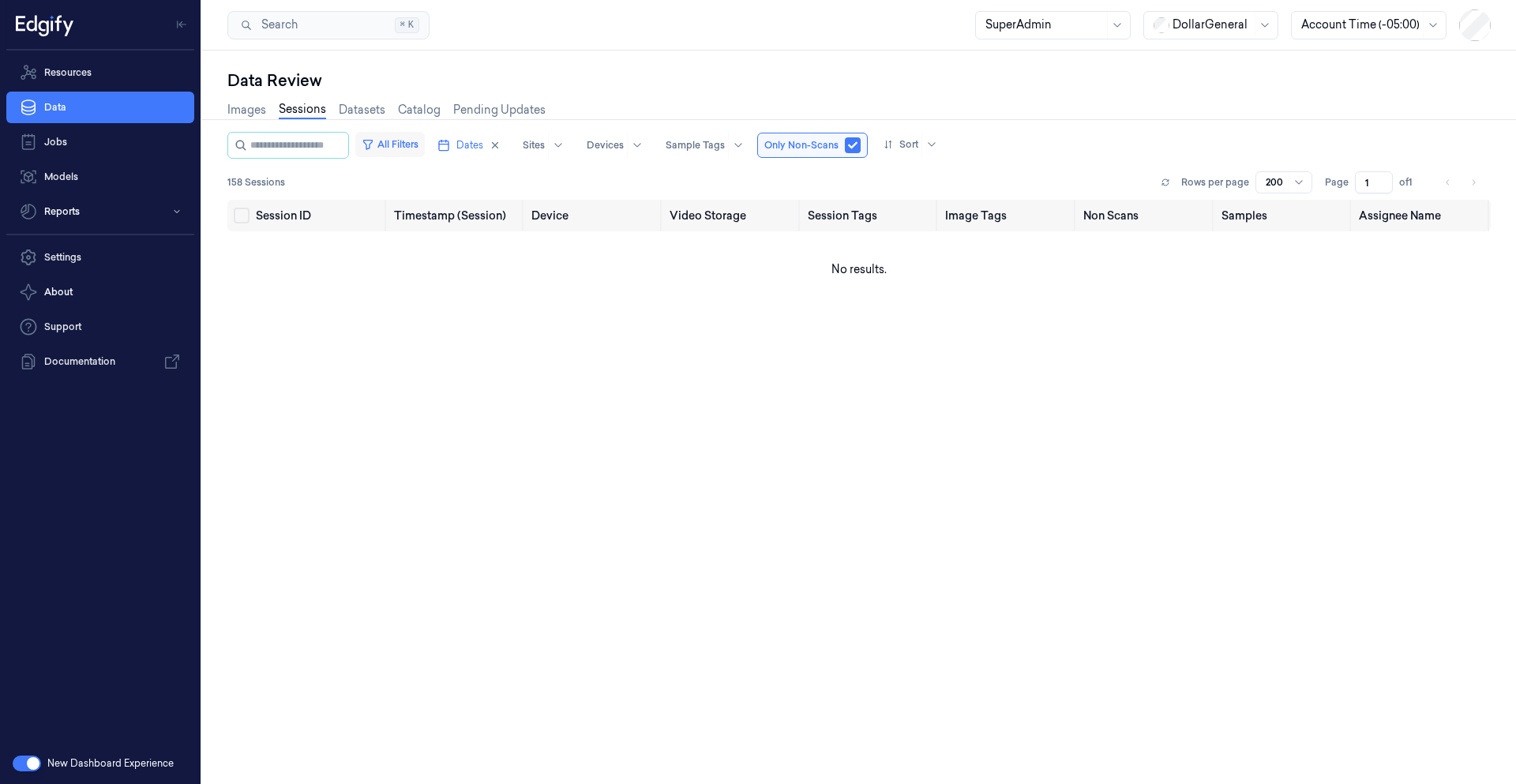
click at [419, 147] on button "All Filters" at bounding box center [390, 143] width 70 height 25
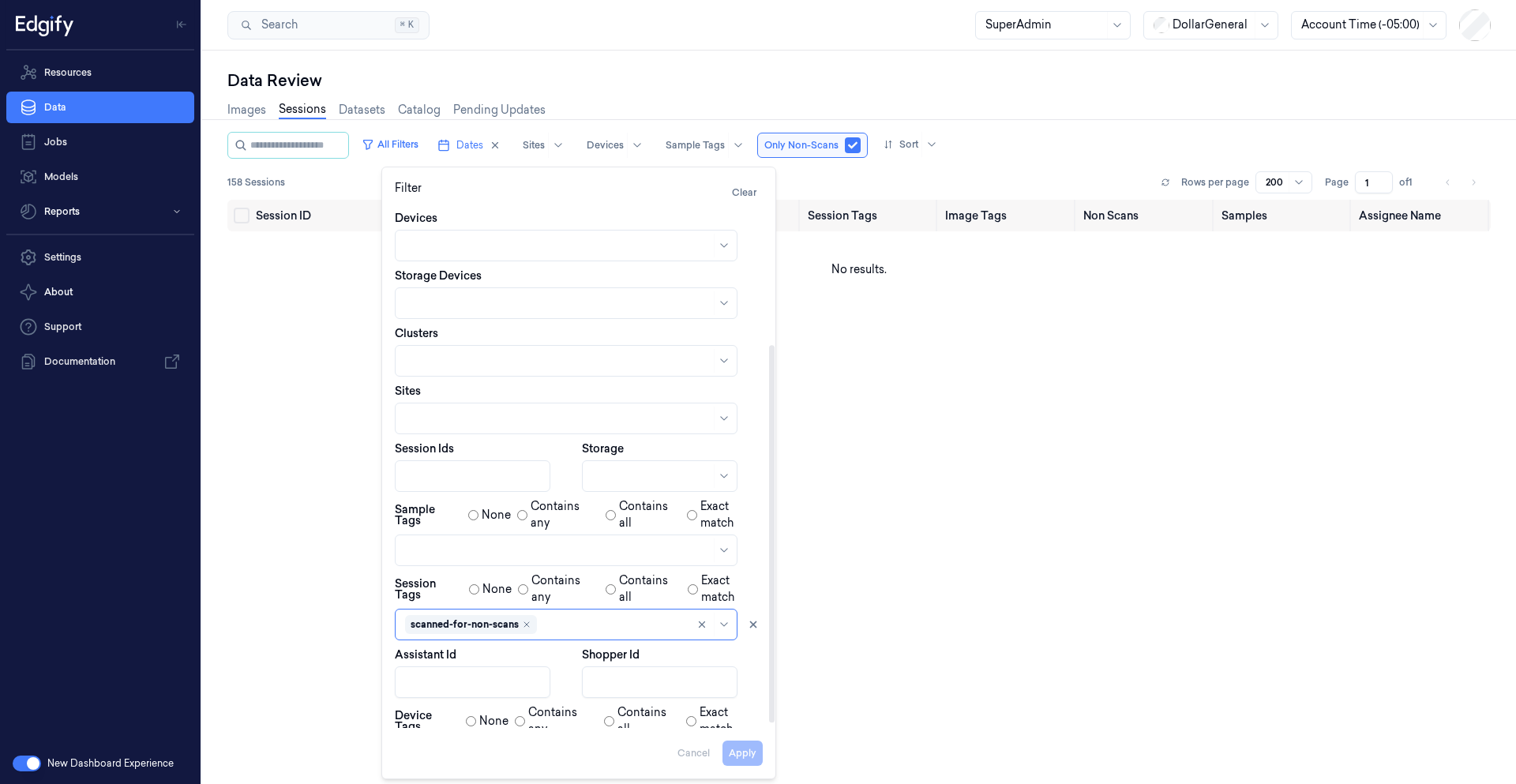
scroll to position [199, 0]
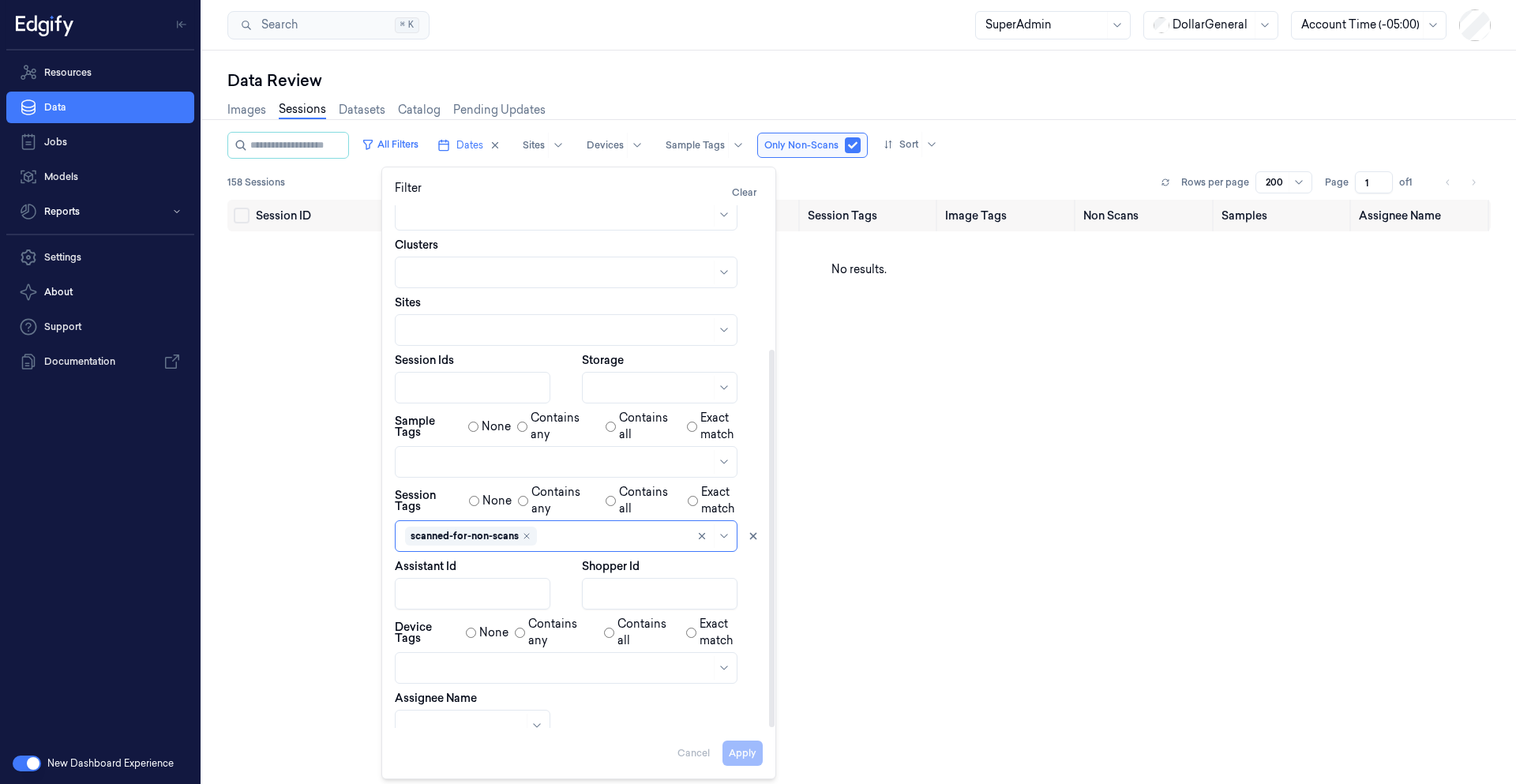
click at [477, 466] on div at bounding box center [557, 462] width 306 height 17
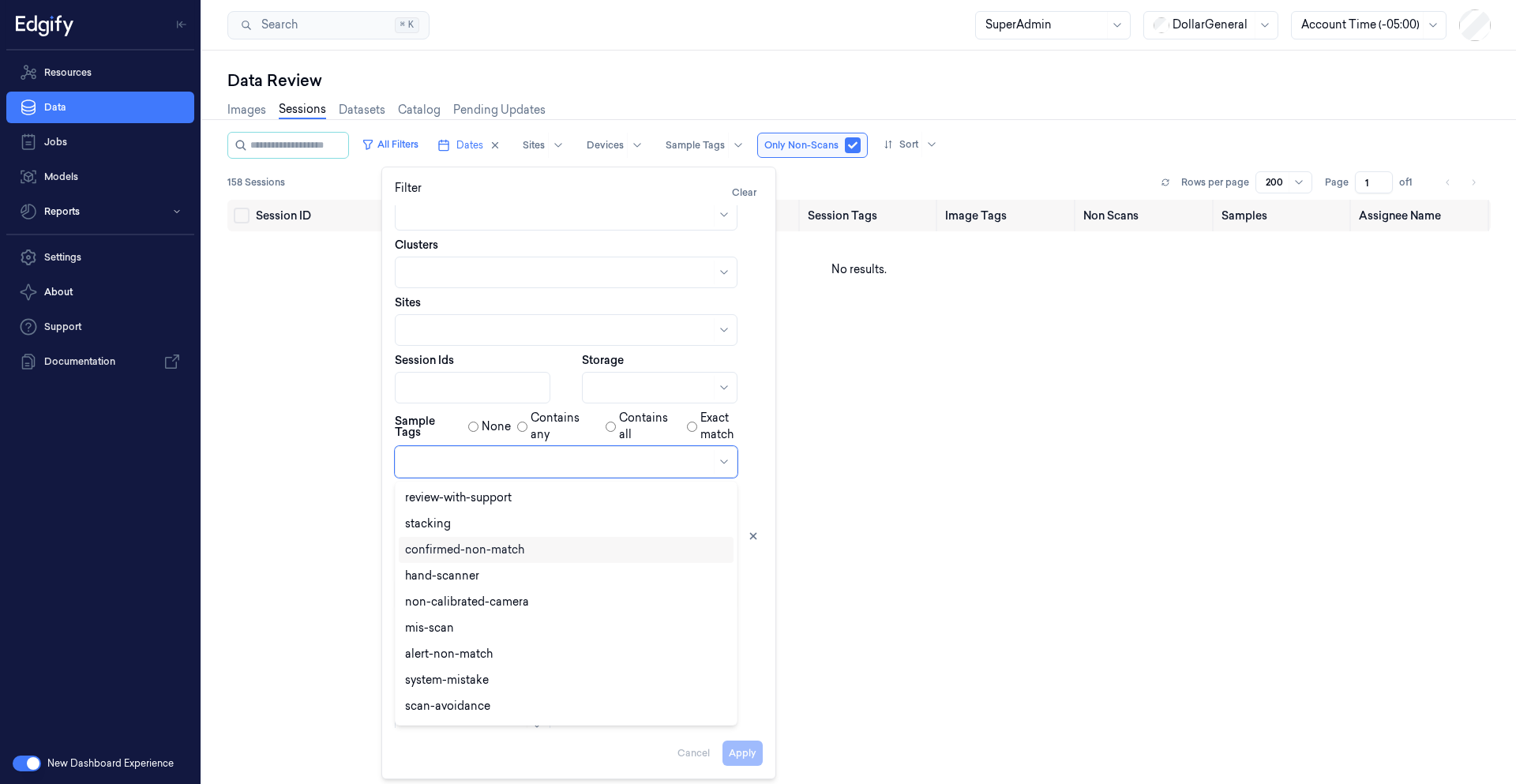
click at [491, 559] on div "confirmed-non-match" at bounding box center [566, 549] width 334 height 26
click at [521, 462] on icon "Remove ,confirmed-non-match" at bounding box center [522, 462] width 10 height 10
click at [517, 466] on div at bounding box center [557, 462] width 306 height 17
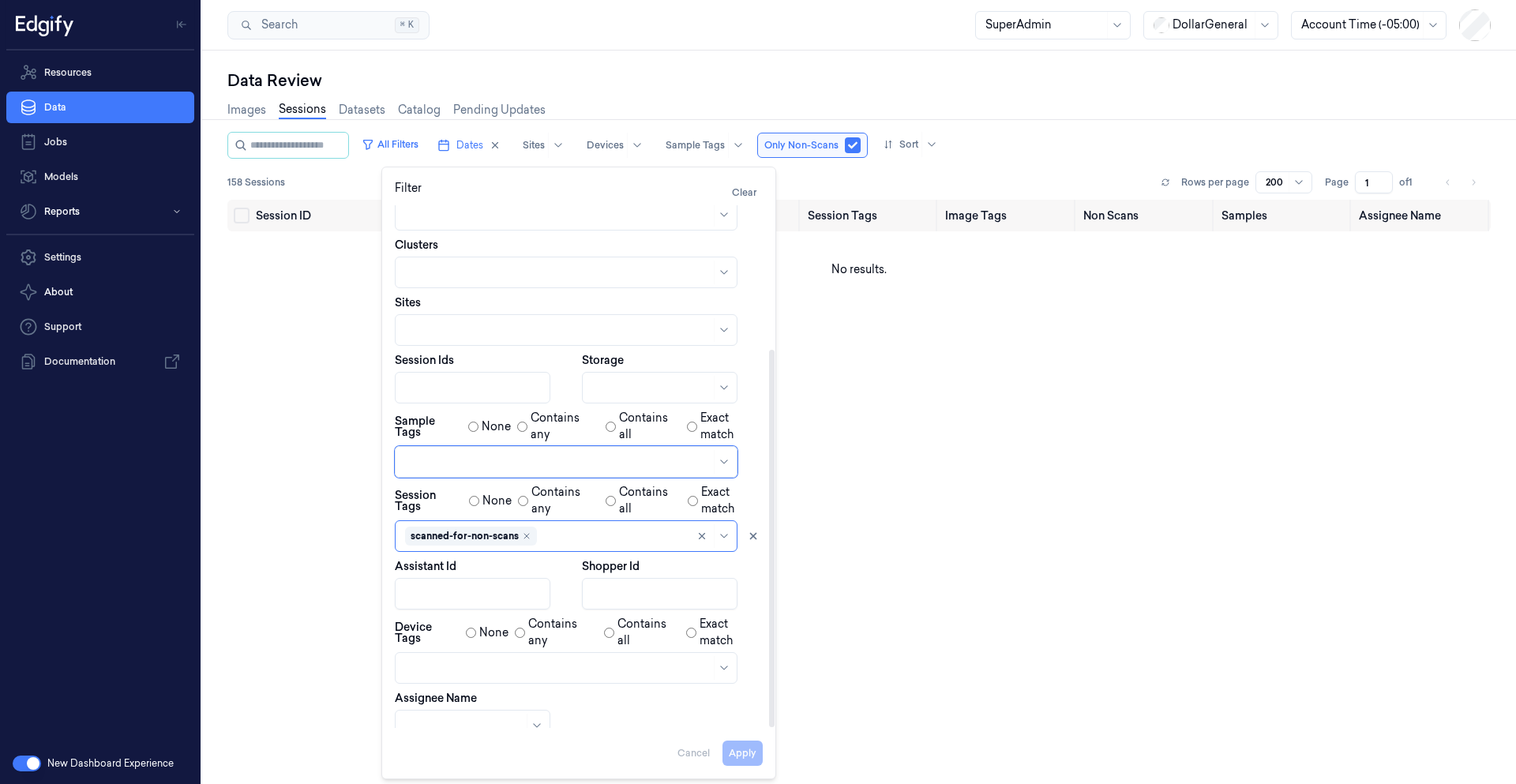
click at [514, 468] on div at bounding box center [557, 462] width 306 height 17
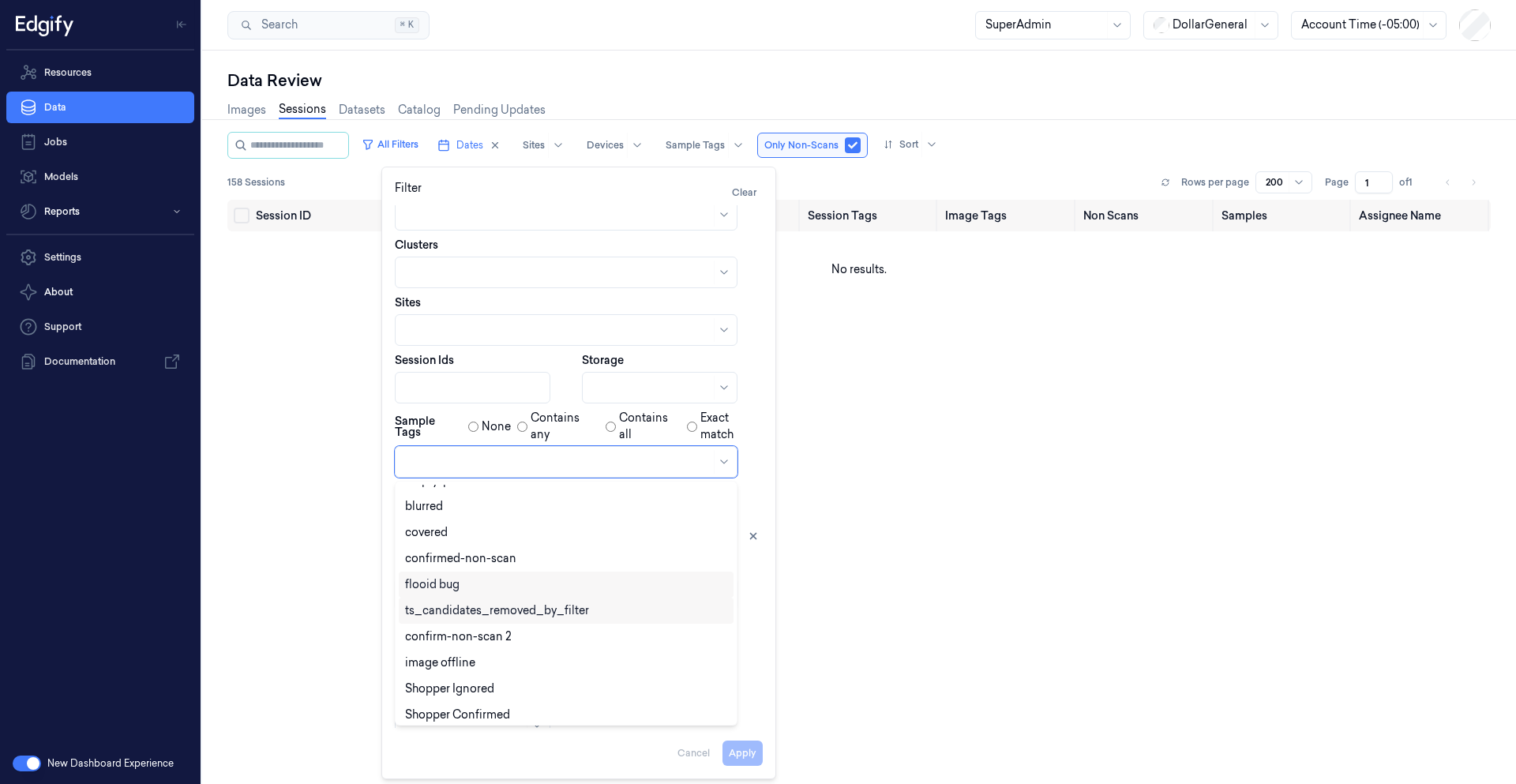
scroll to position [362, 0]
click at [508, 559] on div "confirmed-non-scan" at bounding box center [461, 551] width 111 height 17
click at [593, 424] on label "Contains any" at bounding box center [564, 426] width 68 height 33
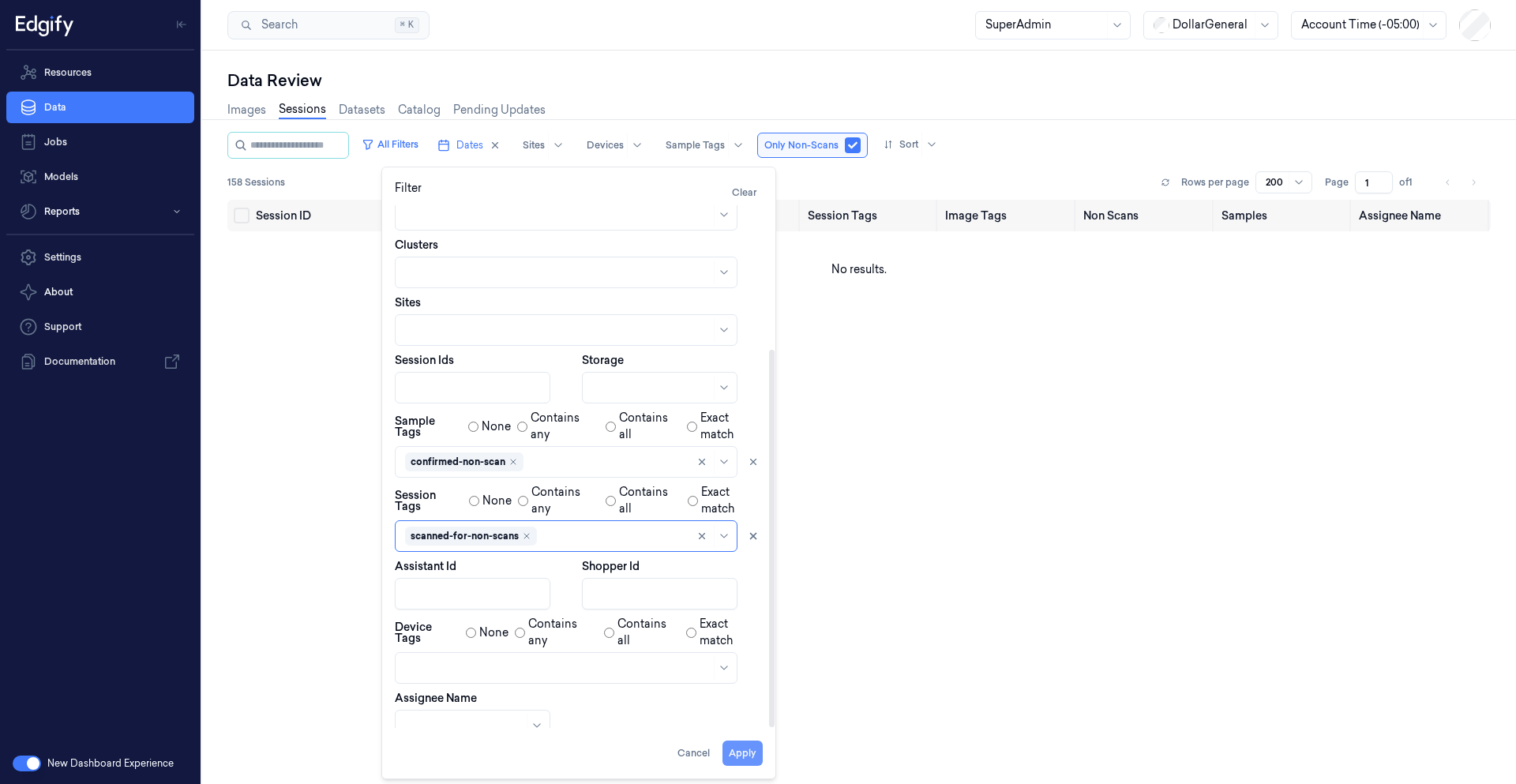
click at [750, 754] on button "Apply" at bounding box center [743, 752] width 40 height 25
